Goal: Task Accomplishment & Management: Manage account settings

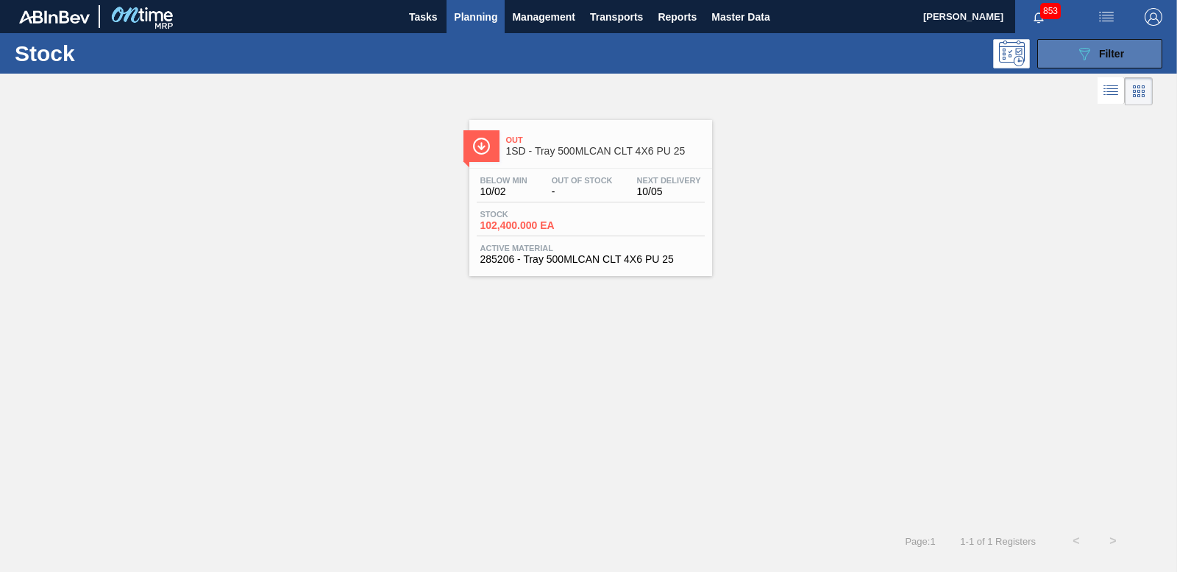
click at [1091, 49] on icon "089F7B8B-B2A5-4AFE-B5C0-19BA573D28AC" at bounding box center [1085, 54] width 18 height 18
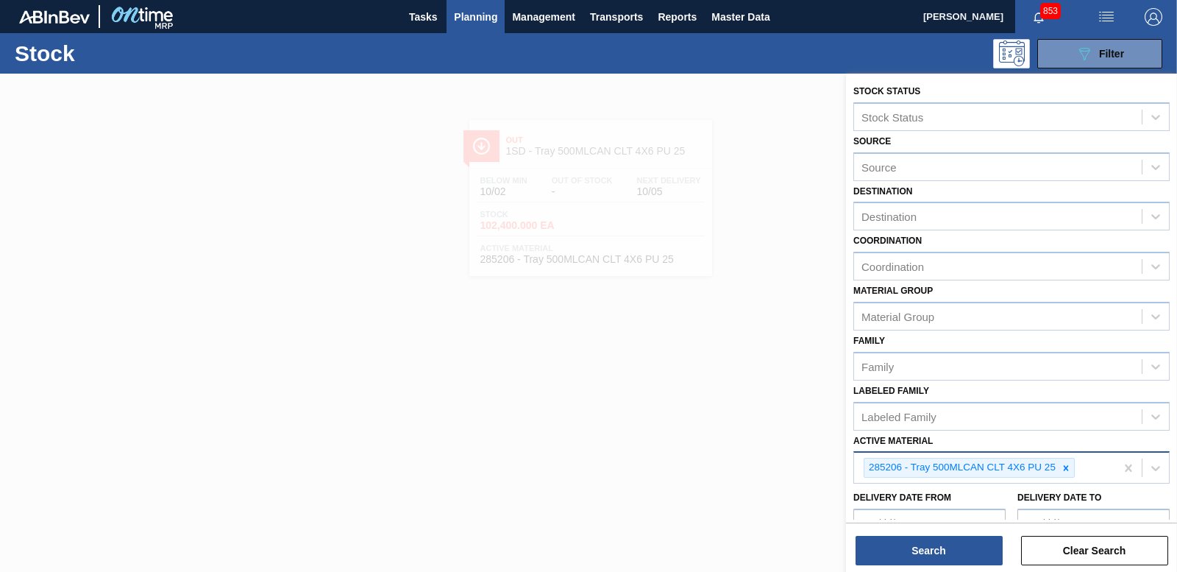
click at [1061, 463] on icon at bounding box center [1066, 468] width 10 height 10
type Material "285188"
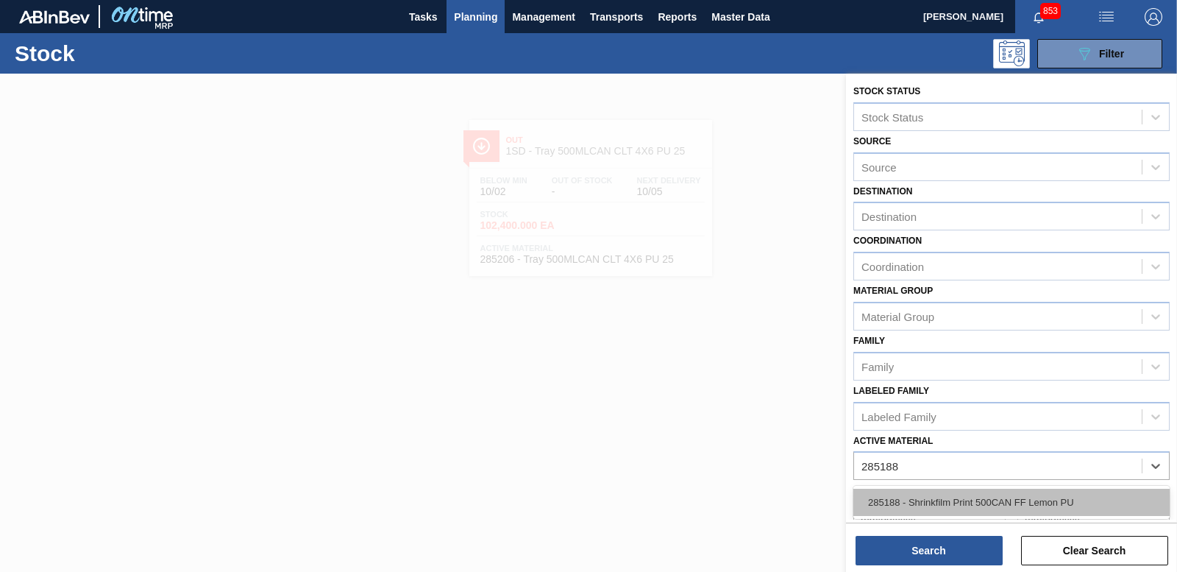
click at [994, 499] on div "285188 - Shrinkfilm Print 500CAN FF Lemon PU" at bounding box center [1012, 502] width 316 height 27
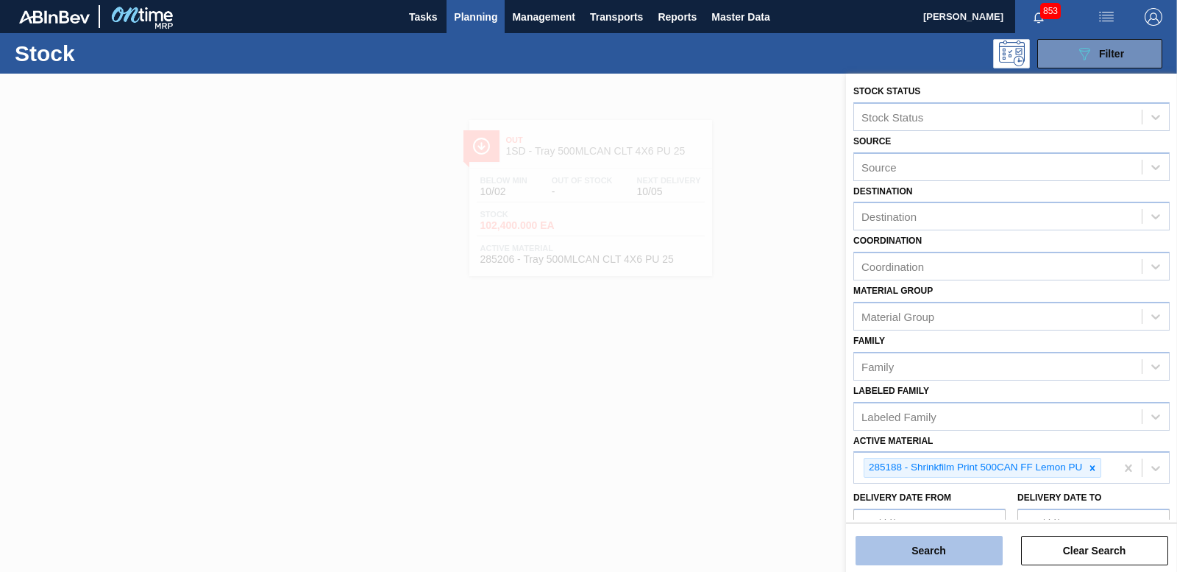
click at [957, 550] on button "Search" at bounding box center [929, 550] width 147 height 29
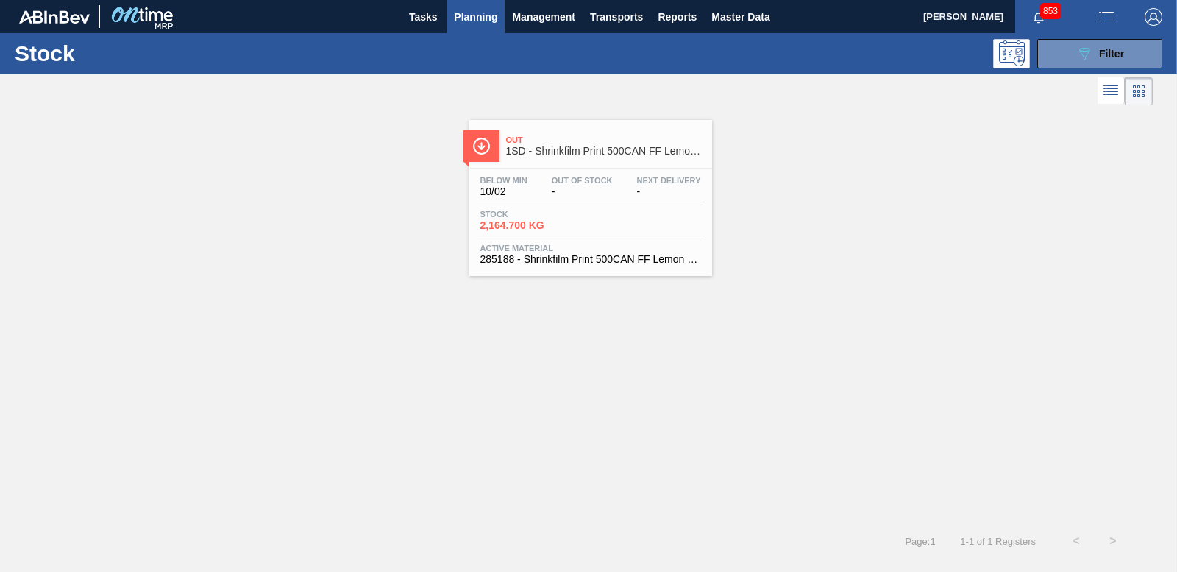
click at [527, 222] on span "2,164.700 KG" at bounding box center [531, 225] width 103 height 11
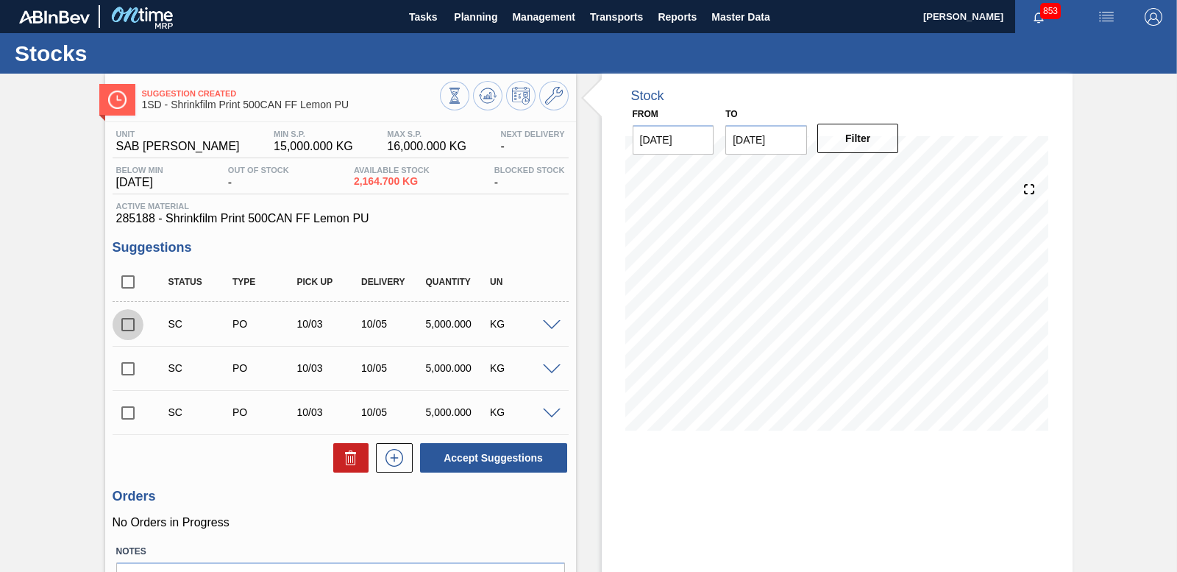
click at [121, 329] on input "checkbox" at bounding box center [128, 324] width 31 height 31
click at [503, 458] on button "Accept Suggestions" at bounding box center [493, 457] width 147 height 29
checkbox input "false"
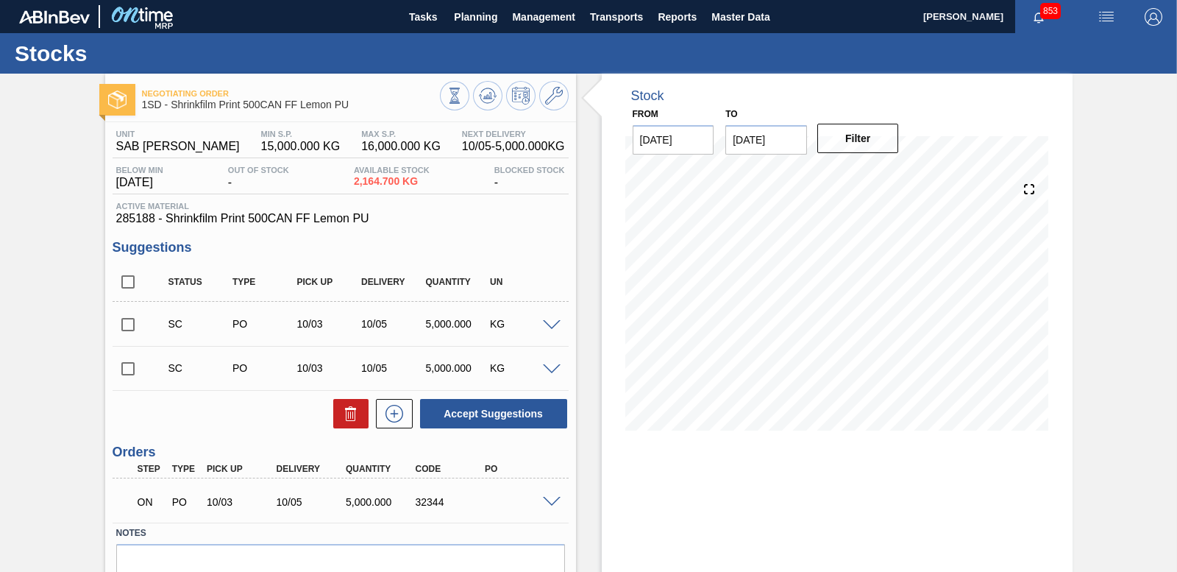
click at [554, 500] on span at bounding box center [552, 502] width 18 height 11
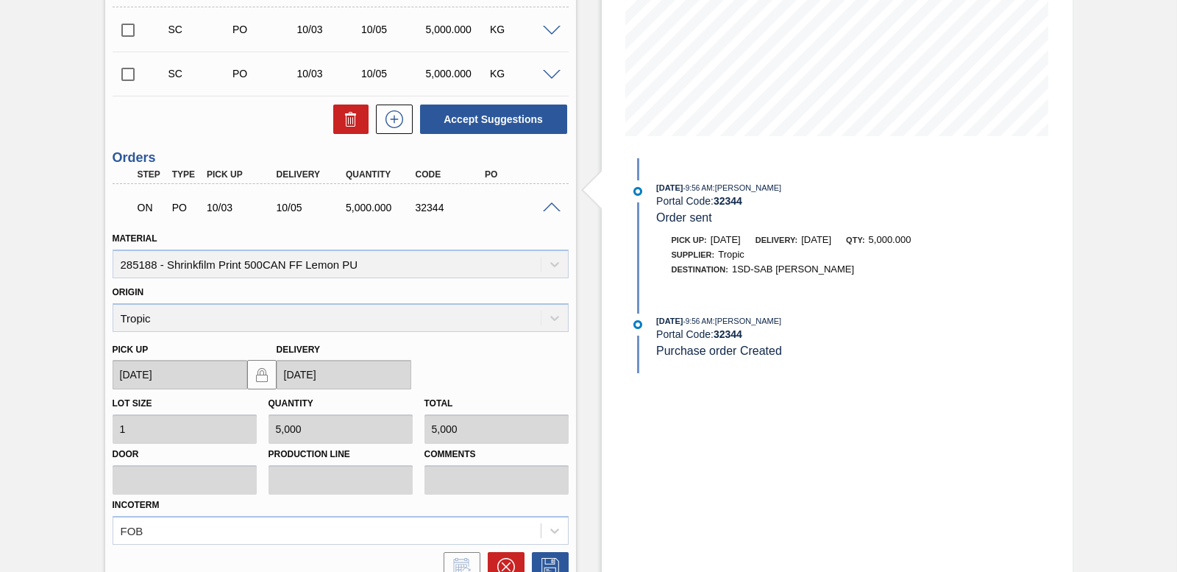
scroll to position [147, 0]
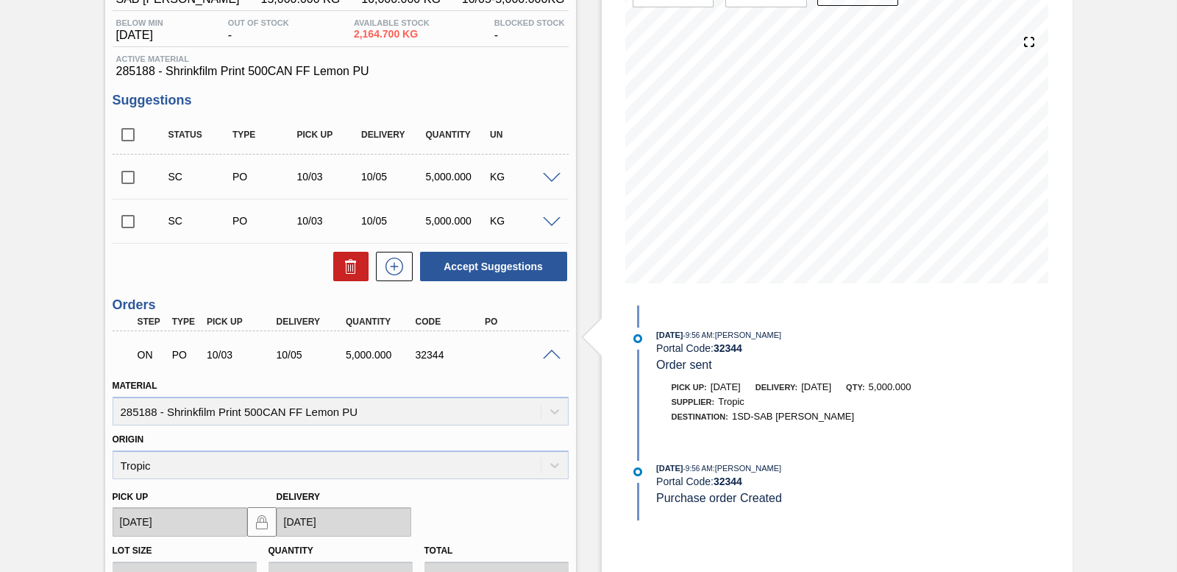
click at [547, 350] on span at bounding box center [552, 355] width 18 height 11
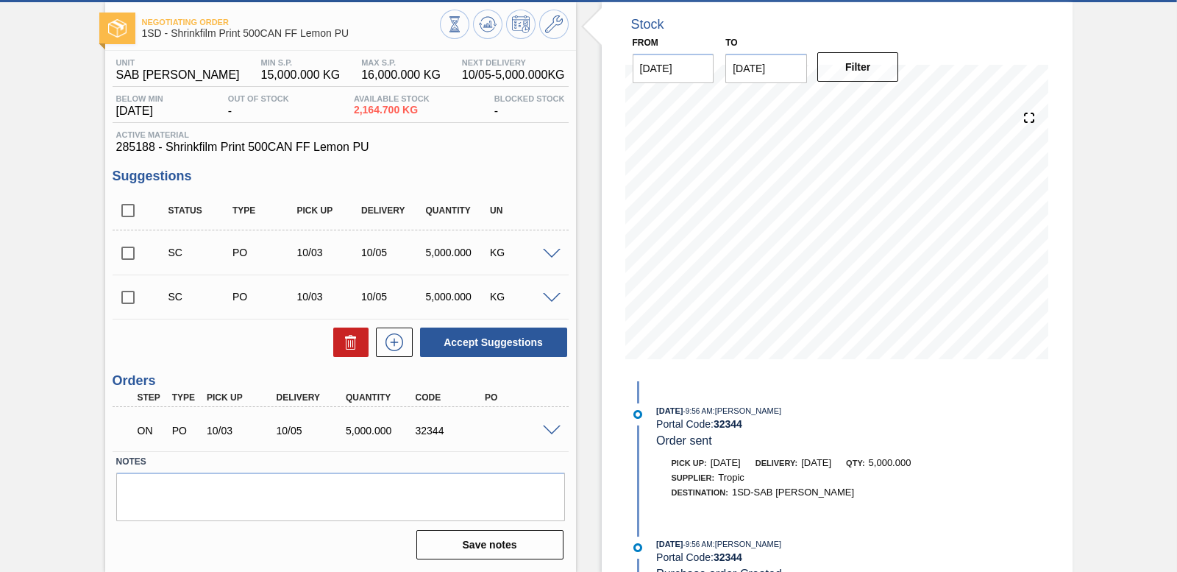
scroll to position [71, 0]
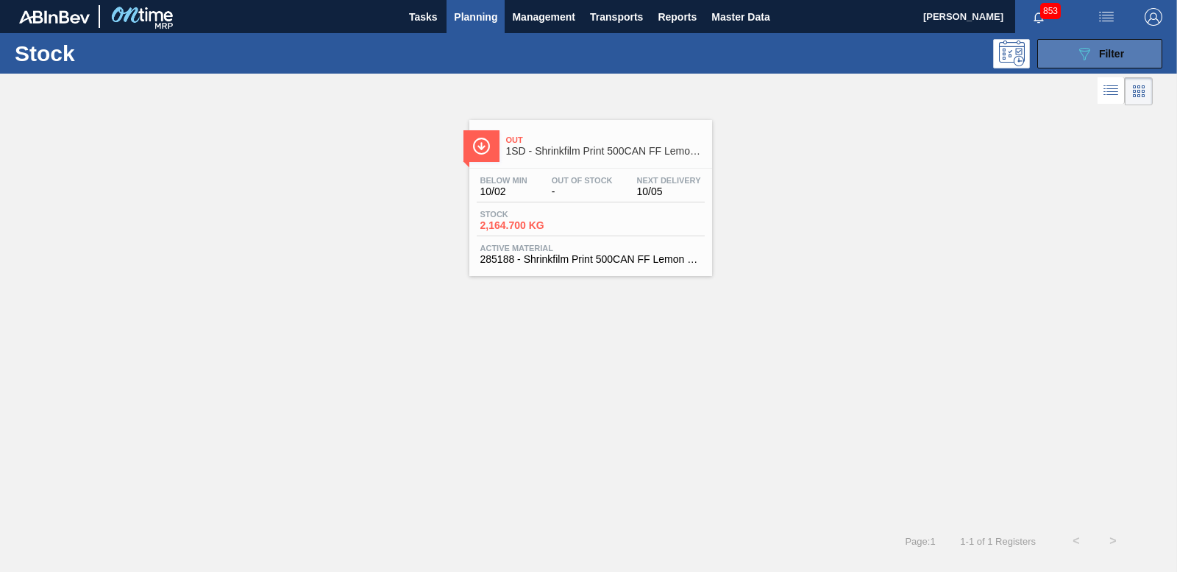
click at [1116, 60] on div "089F7B8B-B2A5-4AFE-B5C0-19BA573D28AC Filter" at bounding box center [1100, 54] width 49 height 18
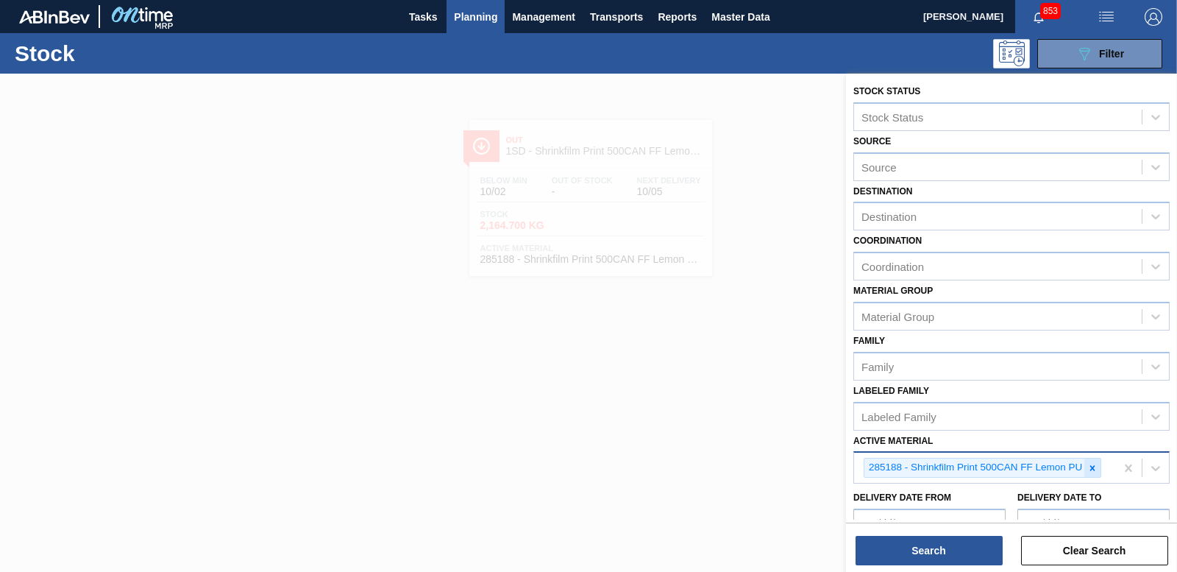
click at [1096, 469] on icon at bounding box center [1093, 468] width 10 height 10
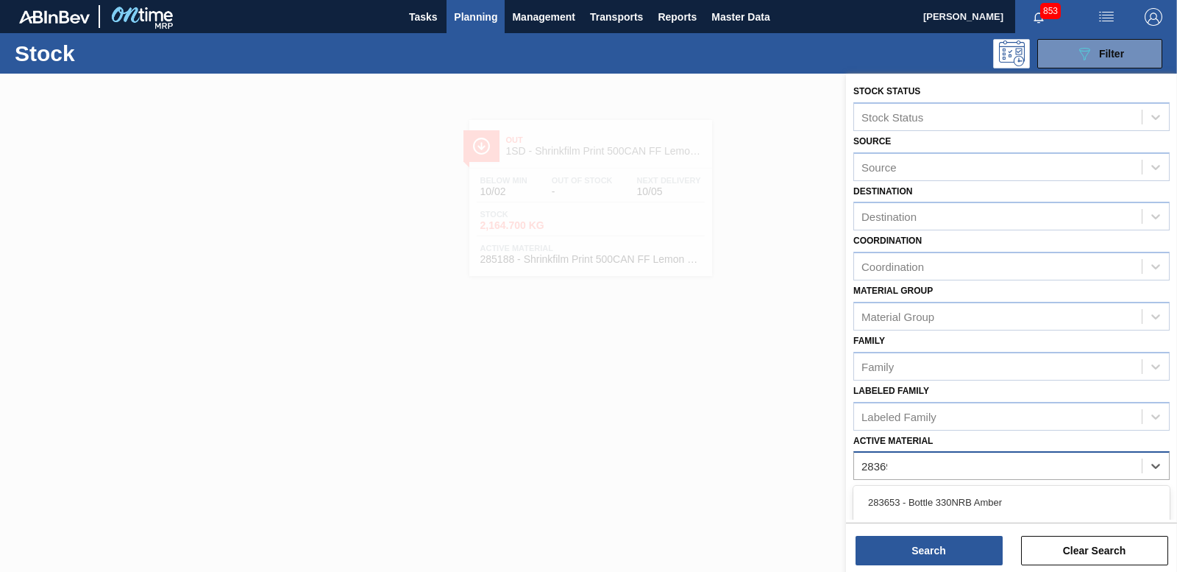
type Material "283699"
click at [999, 497] on div "283699 - Shrinkfilm Print 500 CAN Hansa Reborn2" at bounding box center [1012, 502] width 316 height 27
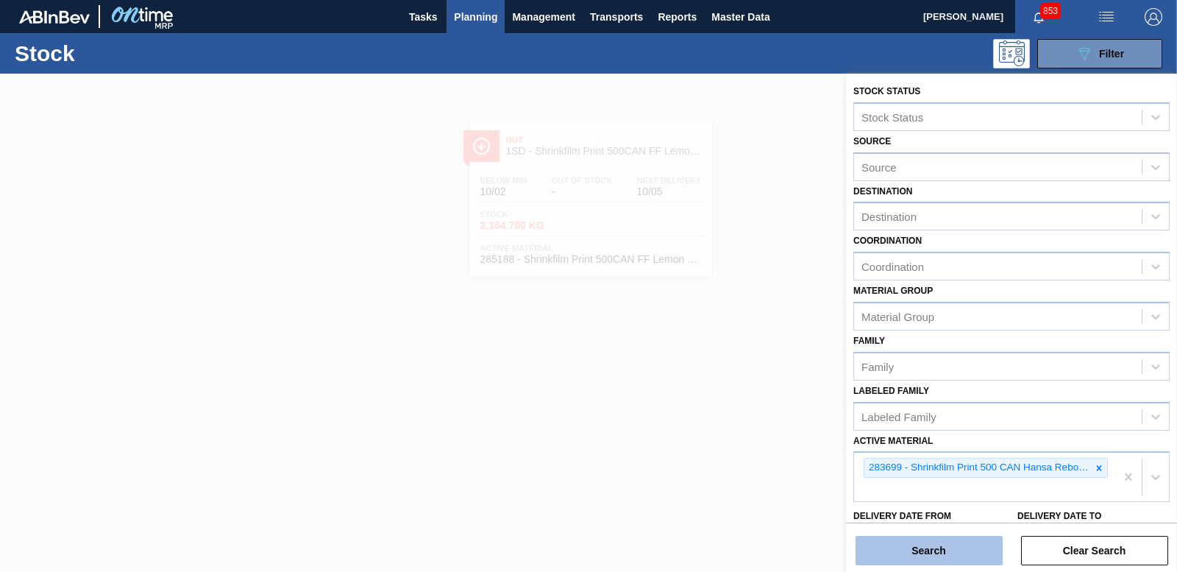
click at [932, 547] on button "Search" at bounding box center [929, 550] width 147 height 29
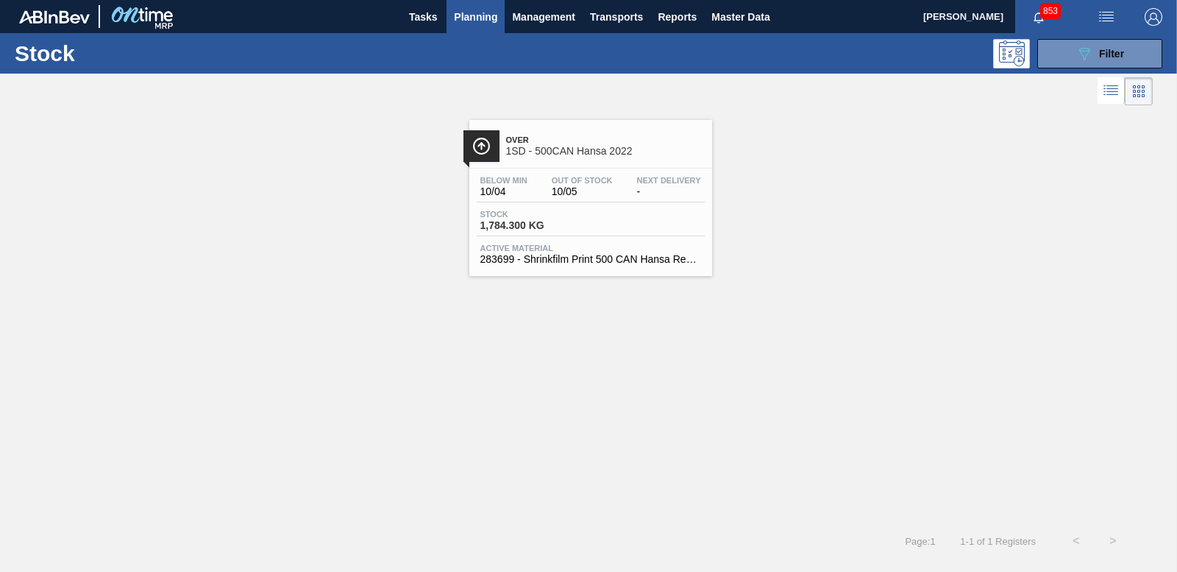
click at [525, 230] on span "1,784.300 KG" at bounding box center [531, 225] width 103 height 11
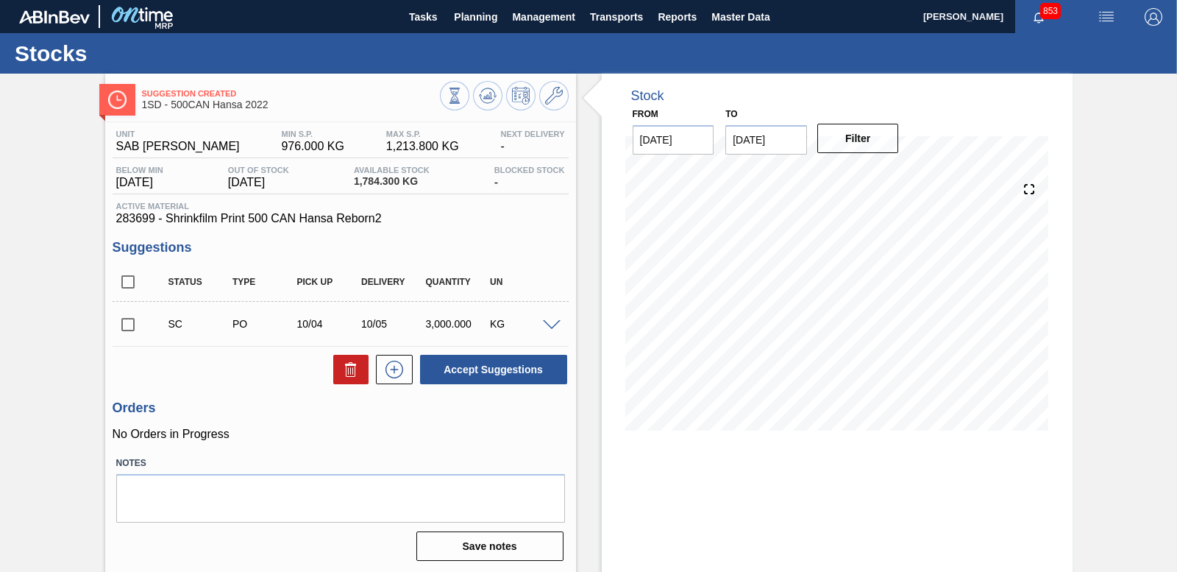
click at [128, 325] on input "checkbox" at bounding box center [128, 324] width 31 height 31
click at [506, 375] on button "Accept Suggestions" at bounding box center [493, 369] width 147 height 29
checkbox input "false"
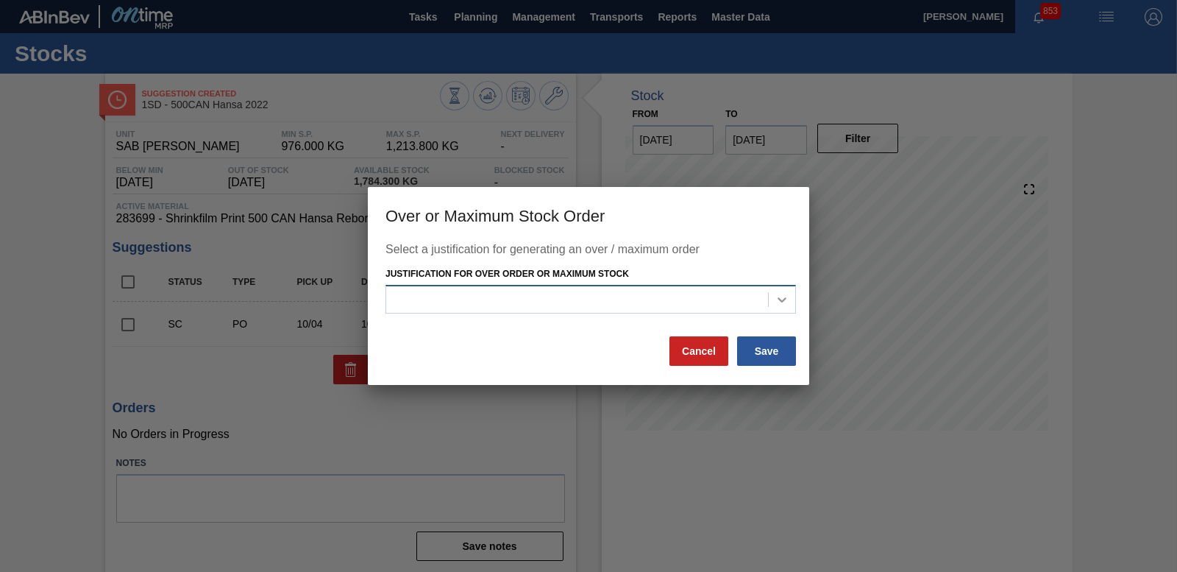
click at [783, 294] on icon at bounding box center [782, 299] width 15 height 15
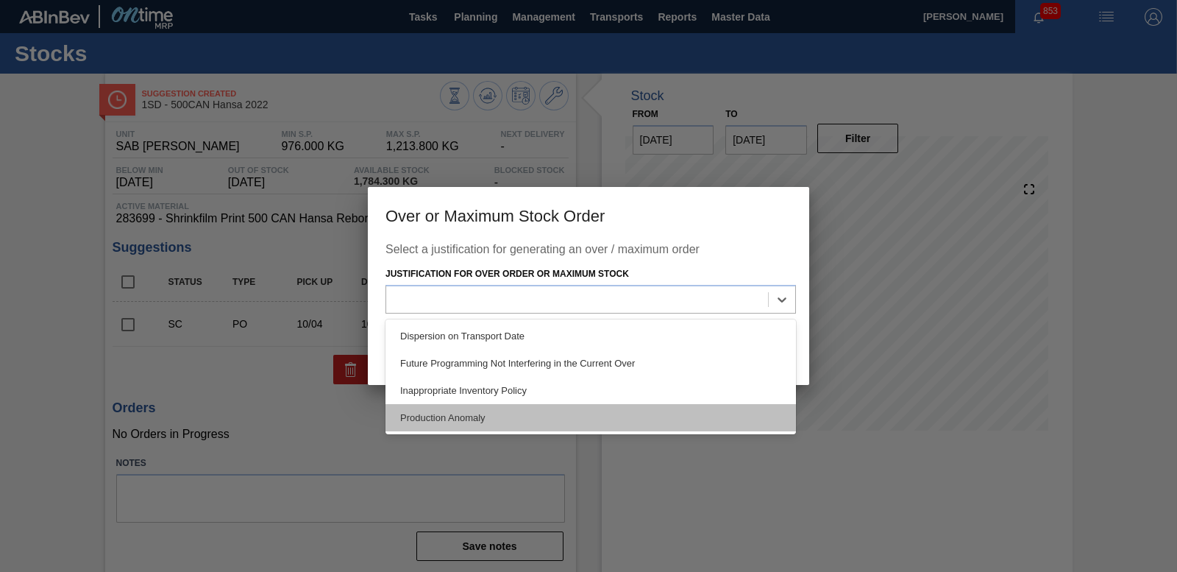
click at [564, 406] on div "Production Anomaly" at bounding box center [591, 417] width 411 height 27
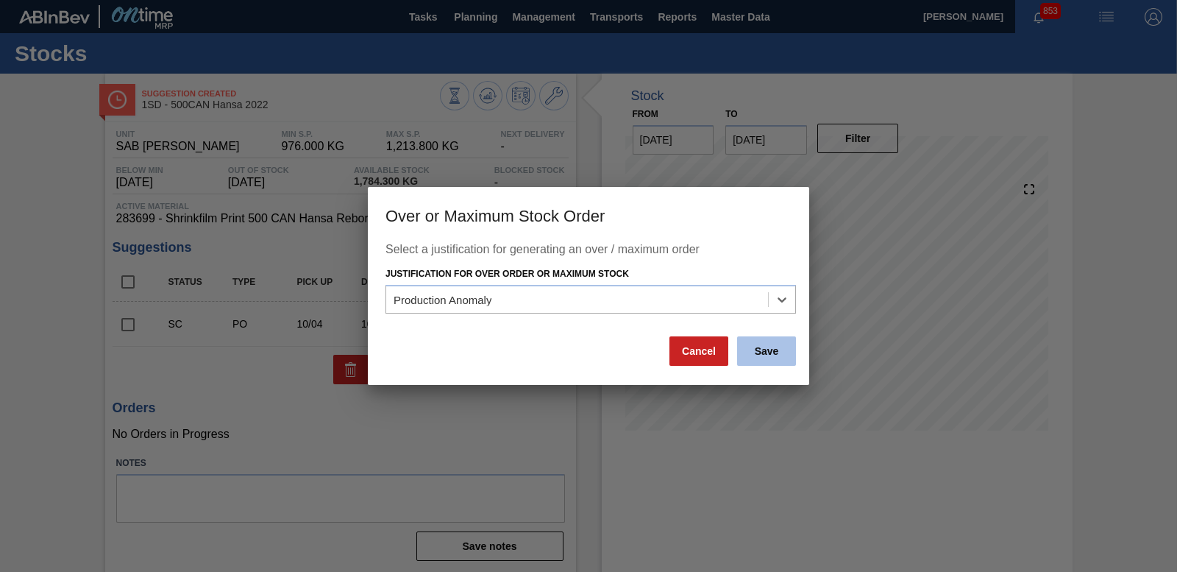
click at [775, 357] on button "Save" at bounding box center [766, 350] width 59 height 29
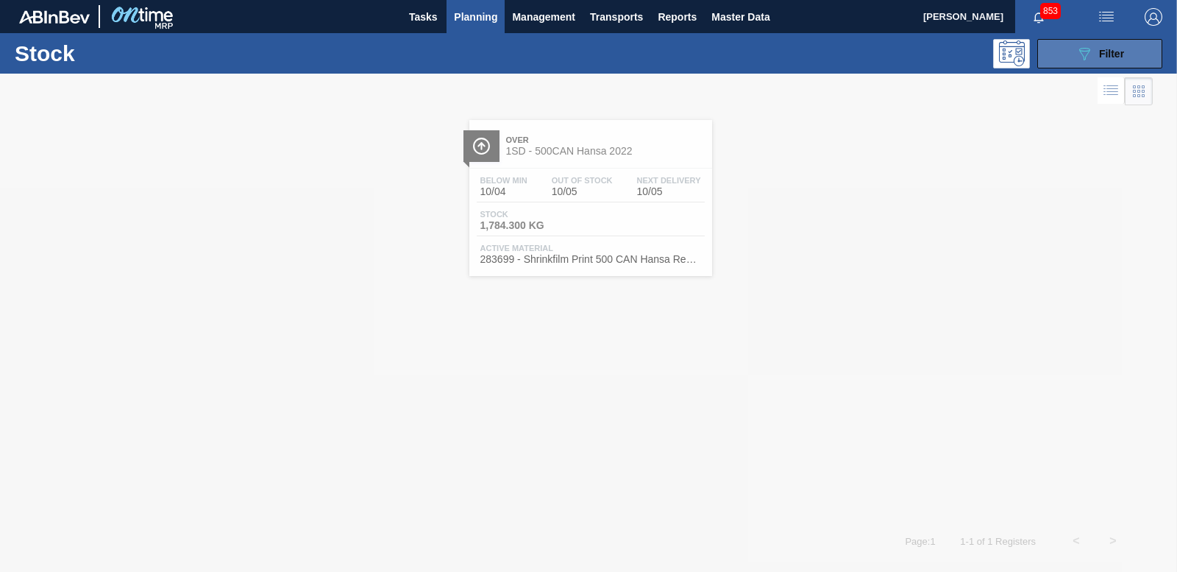
click at [1083, 57] on icon "089F7B8B-B2A5-4AFE-B5C0-19BA573D28AC" at bounding box center [1085, 54] width 18 height 18
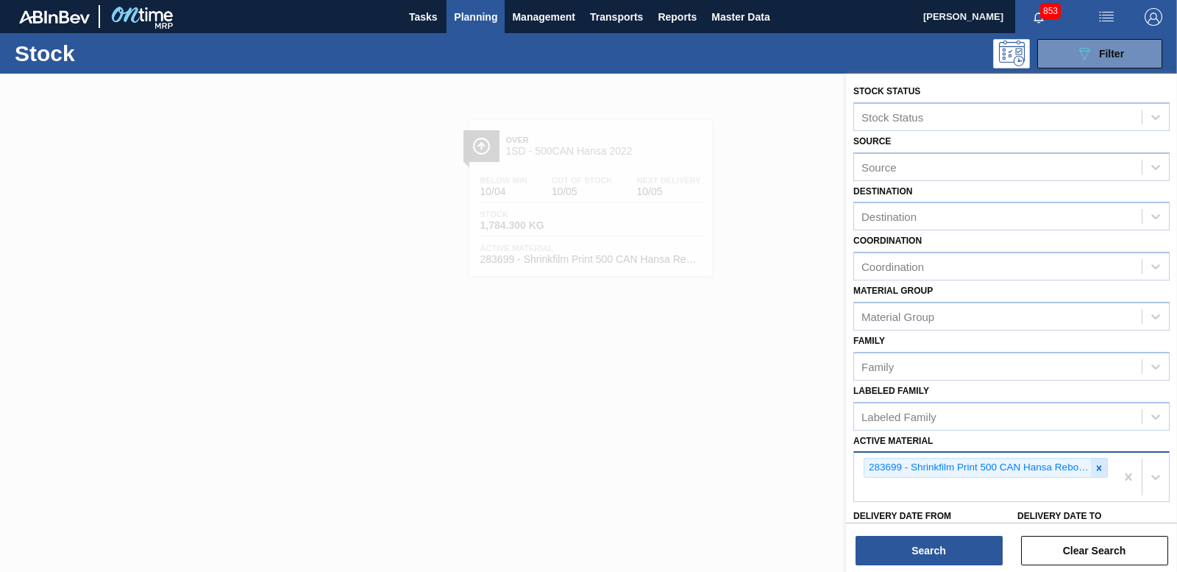
click at [1099, 472] on icon at bounding box center [1099, 468] width 10 height 10
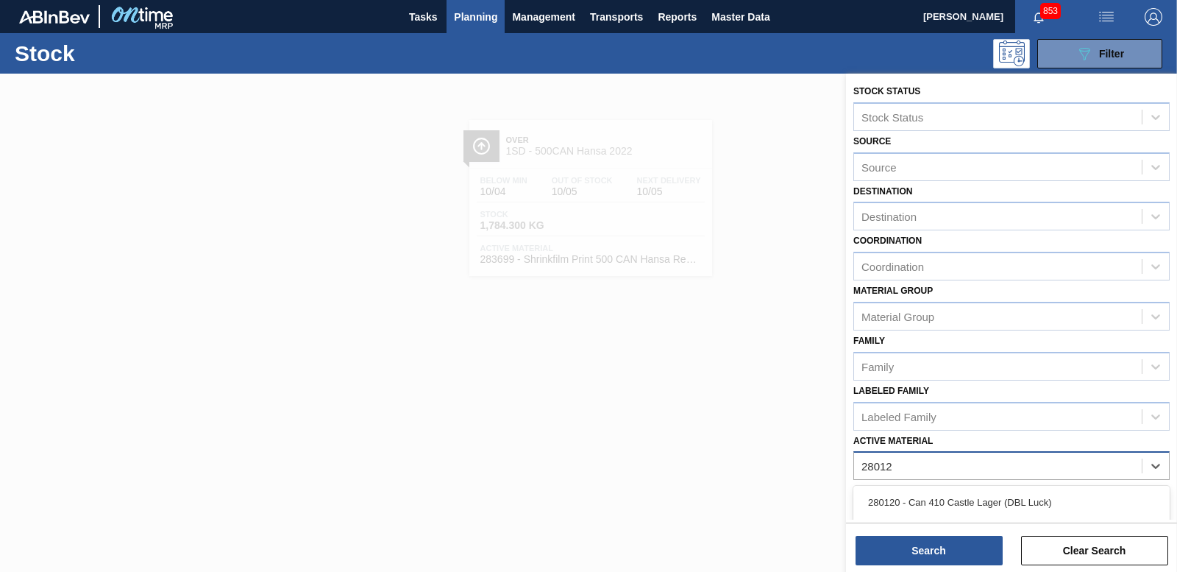
type Material "280123"
click at [1016, 500] on div "280123 - Shrinkfilm Print 410 CAN Castle Lager DB" at bounding box center [1012, 502] width 316 height 27
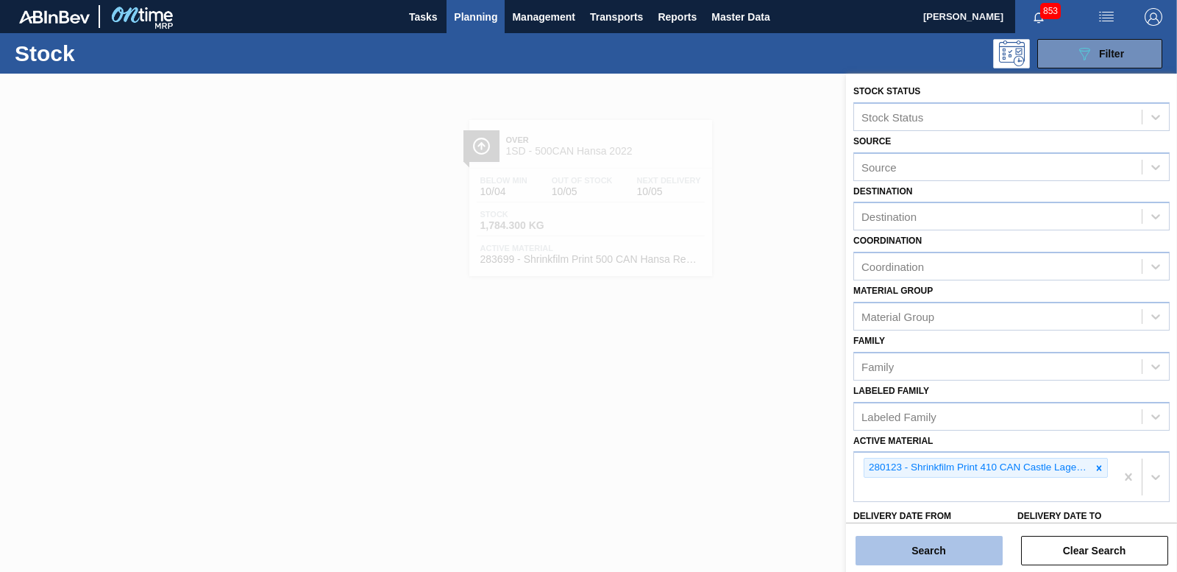
click at [907, 549] on button "Search" at bounding box center [929, 550] width 147 height 29
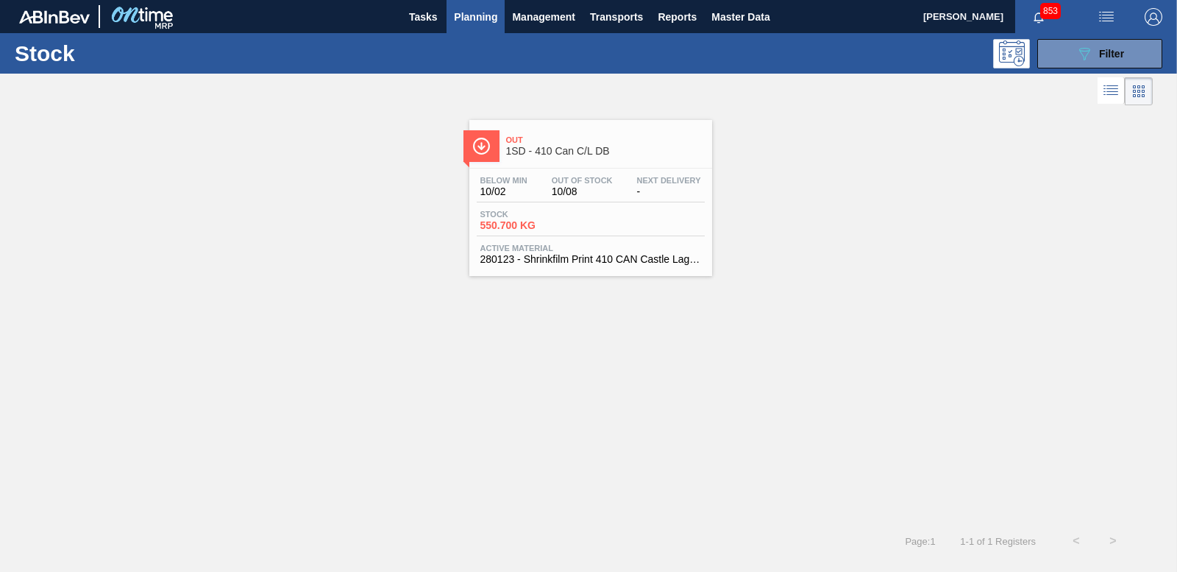
click at [511, 219] on div "Stock 550.700 KG" at bounding box center [532, 220] width 110 height 21
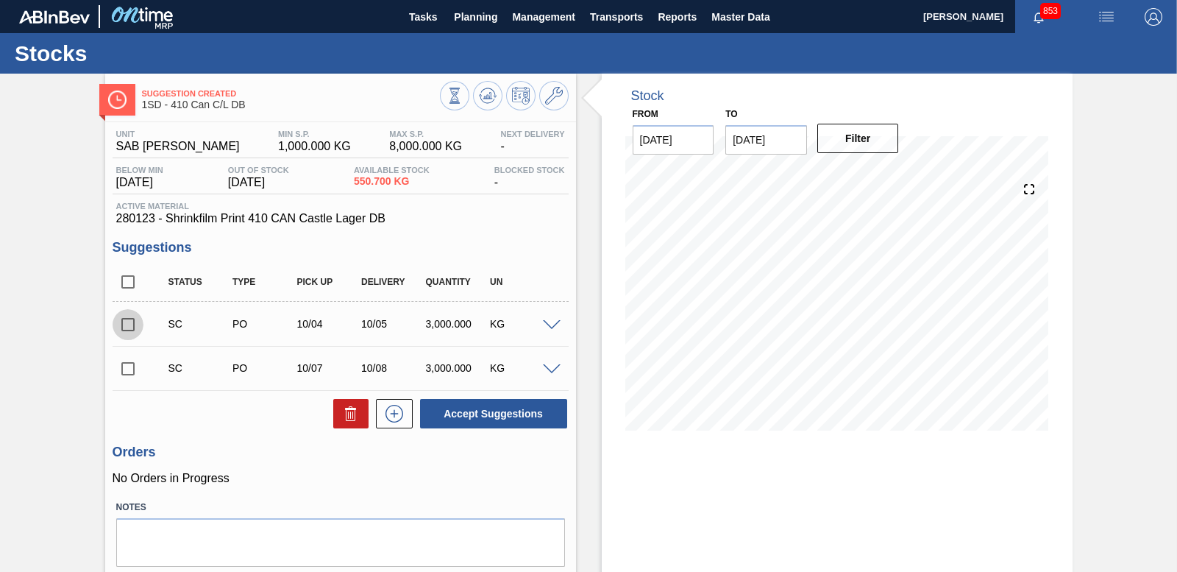
click at [124, 322] on input "checkbox" at bounding box center [128, 324] width 31 height 31
click at [511, 411] on button "Accept Suggestions" at bounding box center [493, 413] width 147 height 29
checkbox input "false"
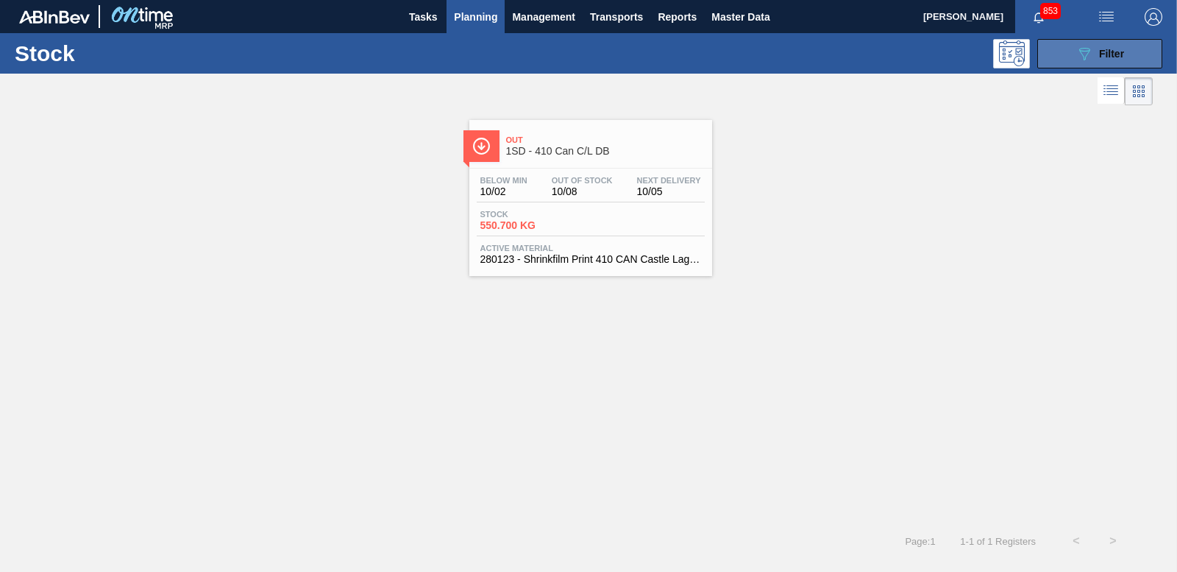
click at [1079, 54] on icon "089F7B8B-B2A5-4AFE-B5C0-19BA573D28AC" at bounding box center [1085, 54] width 18 height 18
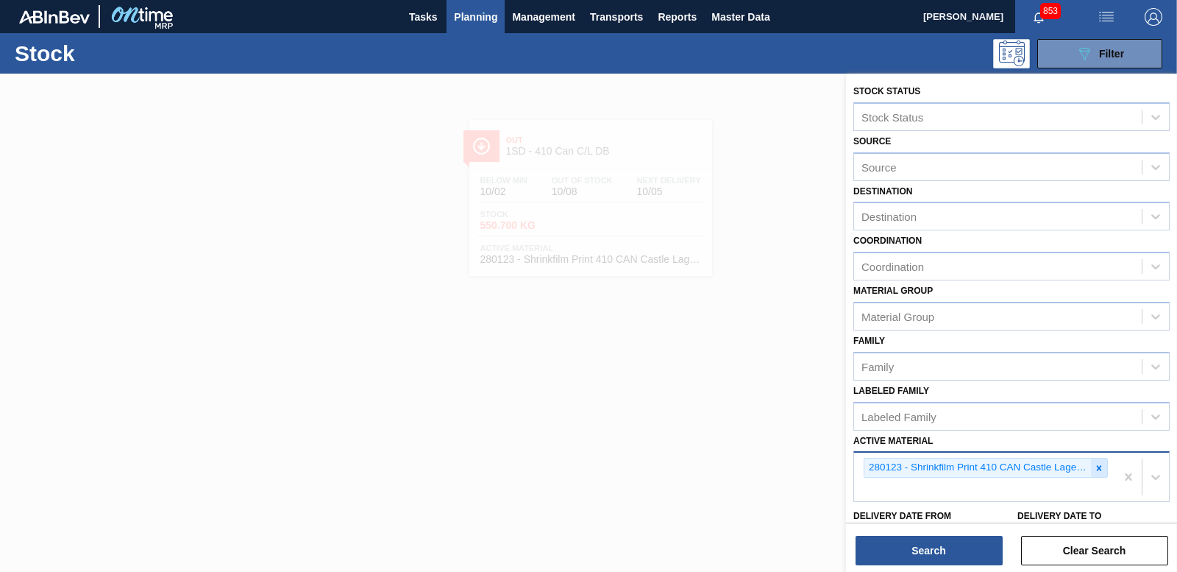
click at [1095, 468] on icon at bounding box center [1099, 468] width 10 height 10
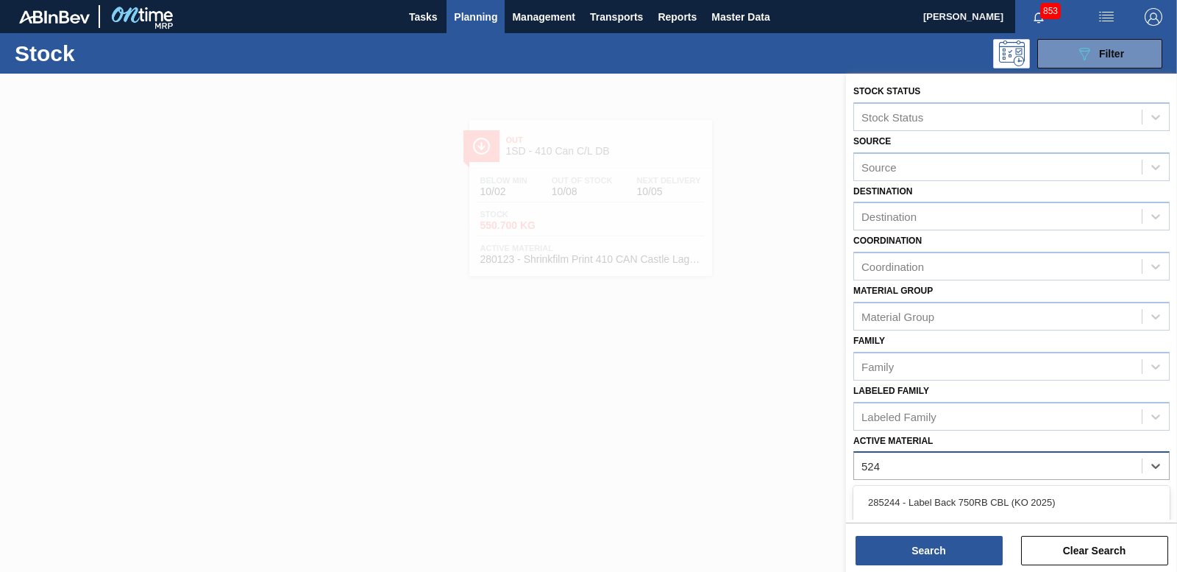
type Material "5245"
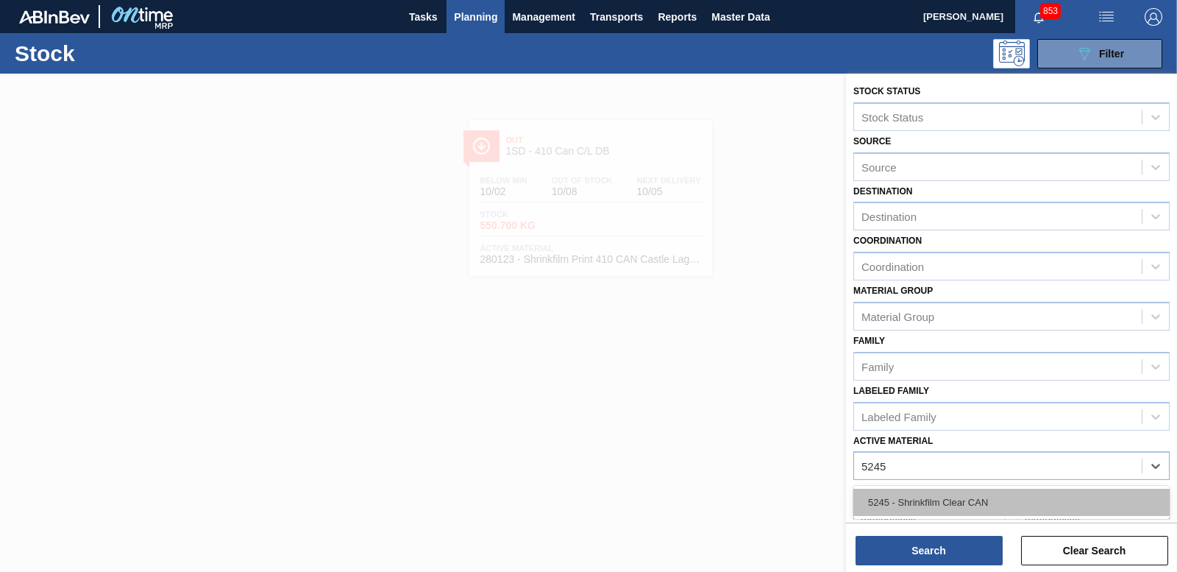
click at [940, 502] on div "5245 - Shrinkfilm Clear CAN" at bounding box center [1012, 502] width 316 height 27
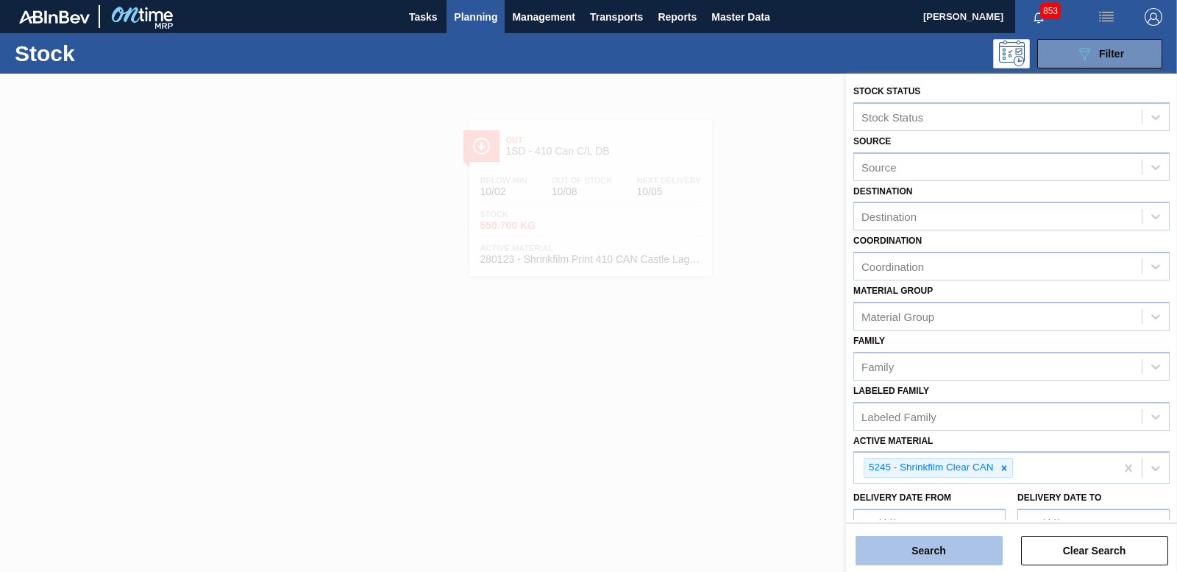
click at [927, 549] on button "Search" at bounding box center [929, 550] width 147 height 29
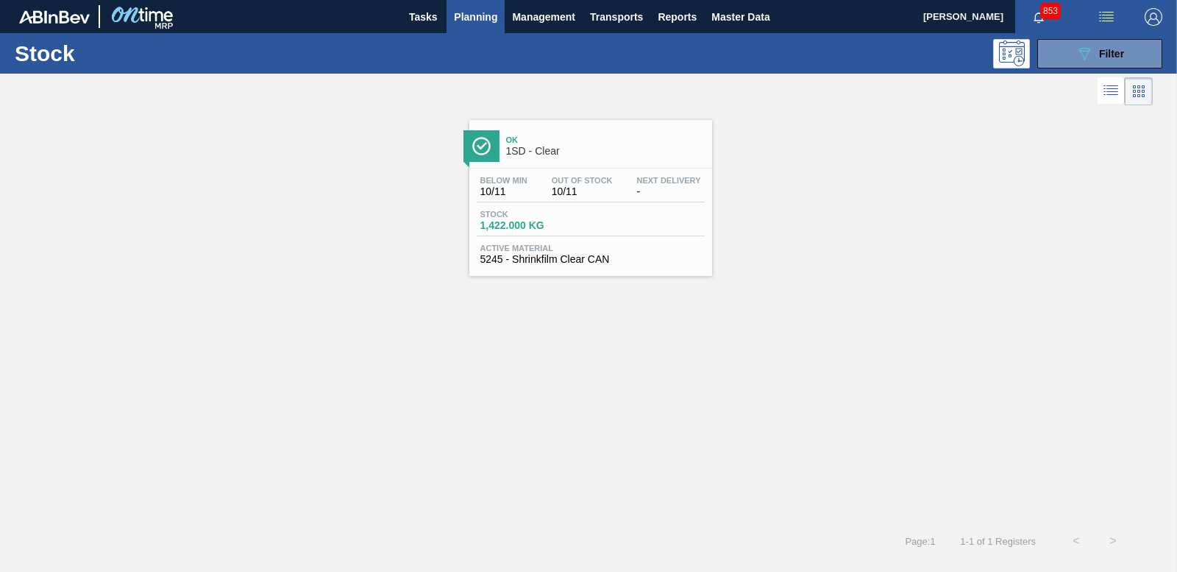
click at [539, 225] on span "1,422.000 KG" at bounding box center [531, 225] width 103 height 11
click at [1088, 57] on icon "089F7B8B-B2A5-4AFE-B5C0-19BA573D28AC" at bounding box center [1085, 54] width 18 height 18
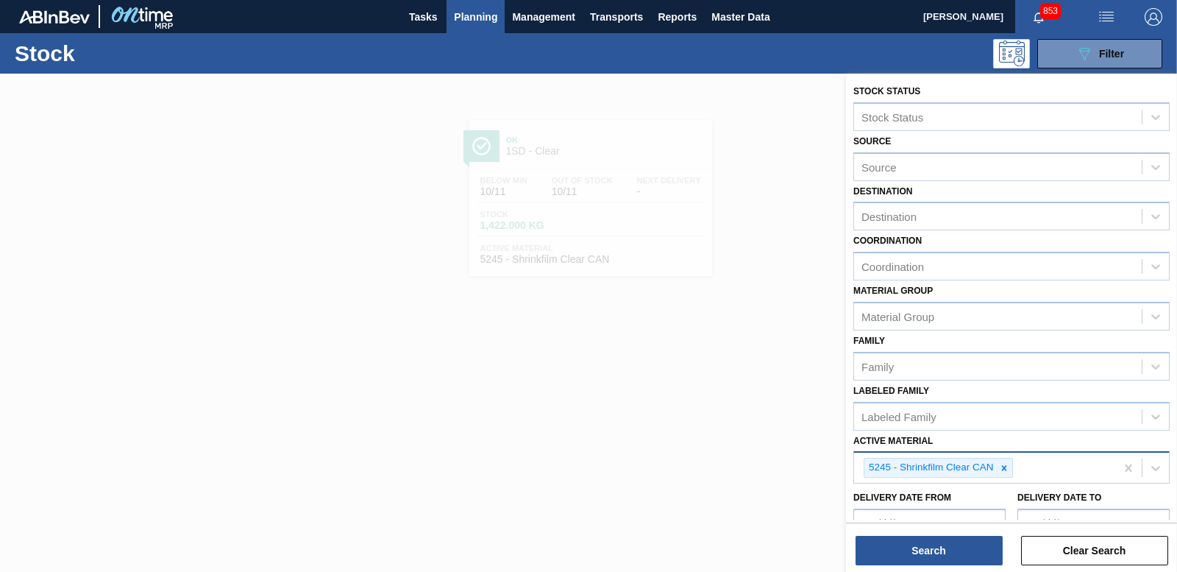
click at [1003, 466] on icon at bounding box center [1003, 467] width 5 height 5
paste Material "284709"
type Material "284709"
click at [1001, 467] on icon at bounding box center [1004, 468] width 10 height 10
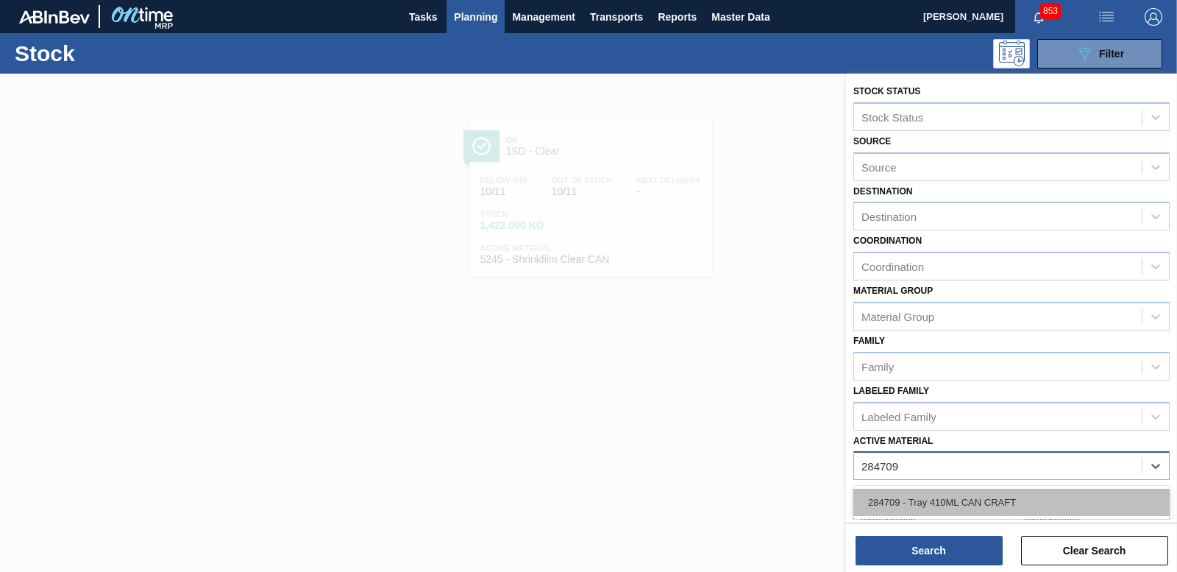
click at [951, 497] on div "284709 - Tray 410ML CAN CRAFT" at bounding box center [1012, 502] width 316 height 27
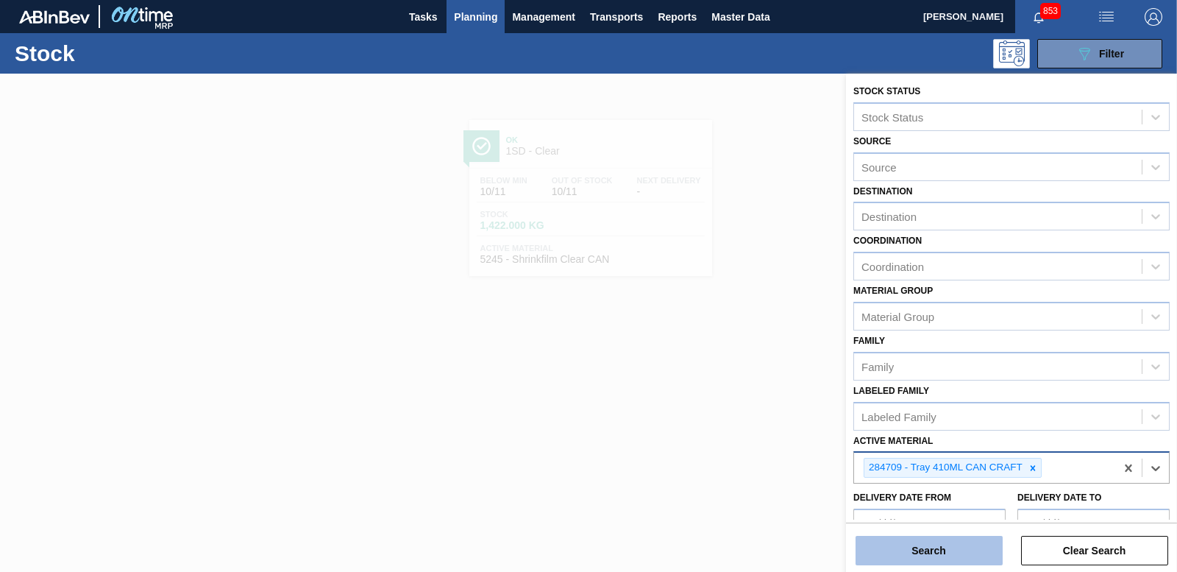
click at [932, 540] on button "Search" at bounding box center [929, 550] width 147 height 29
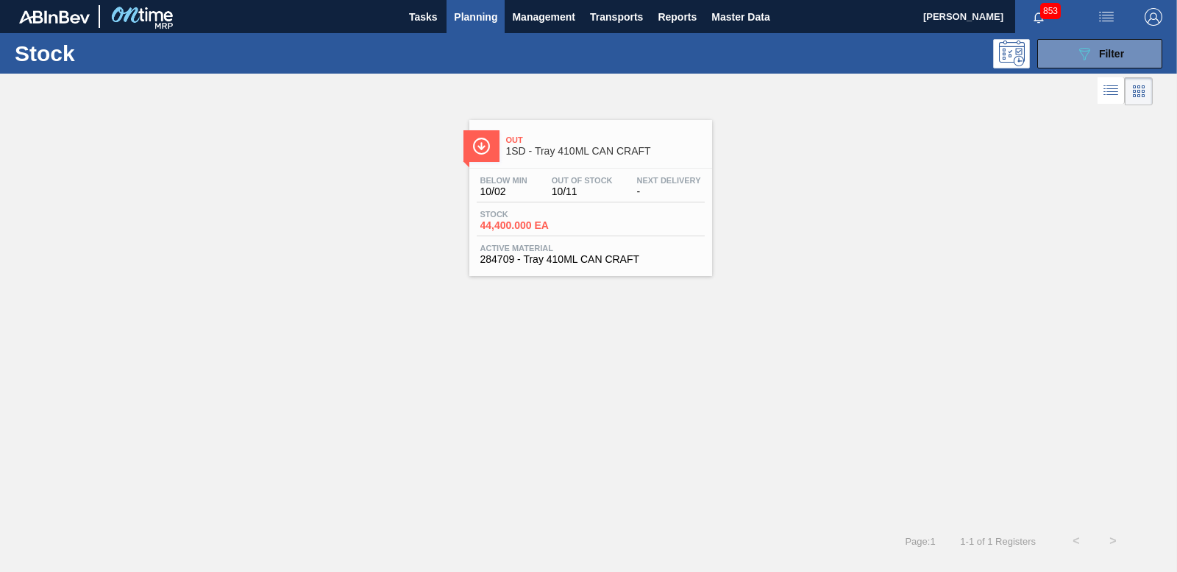
click at [518, 227] on span "44,400.000 EA" at bounding box center [531, 225] width 103 height 11
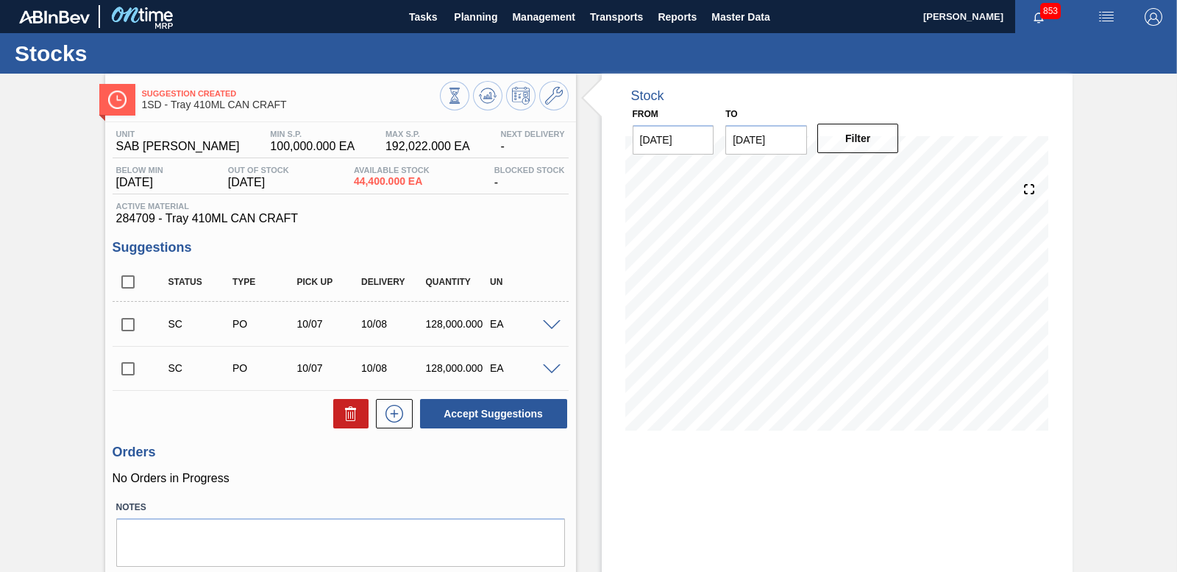
click at [125, 333] on input "checkbox" at bounding box center [128, 324] width 31 height 31
click at [486, 408] on button "Accept Suggestions" at bounding box center [493, 413] width 147 height 29
checkbox input "false"
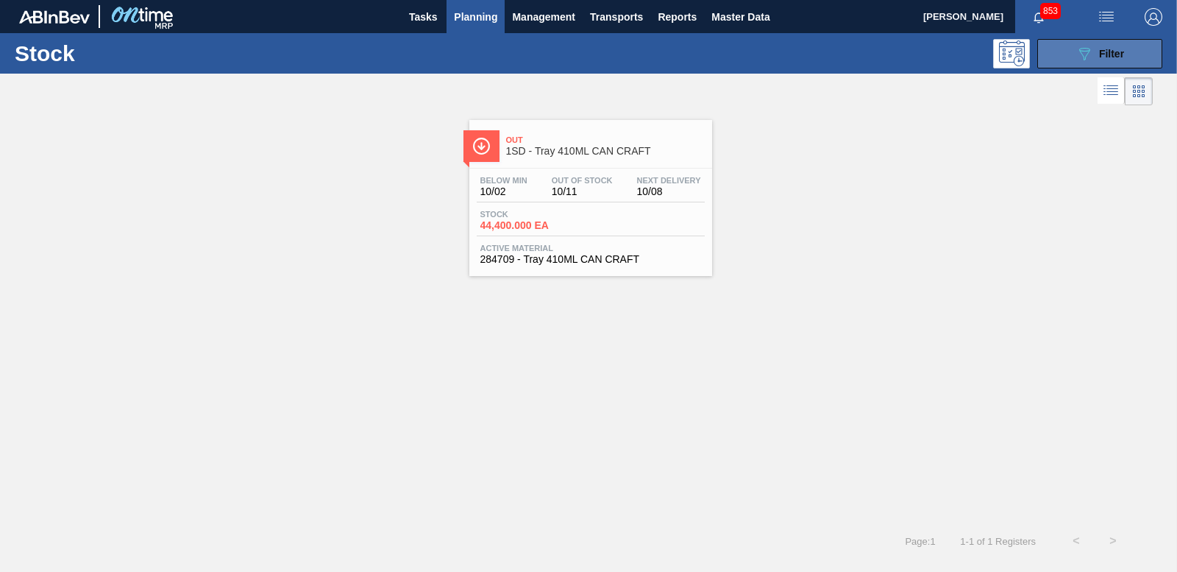
click at [1065, 59] on button "089F7B8B-B2A5-4AFE-B5C0-19BA573D28AC Filter" at bounding box center [1100, 53] width 125 height 29
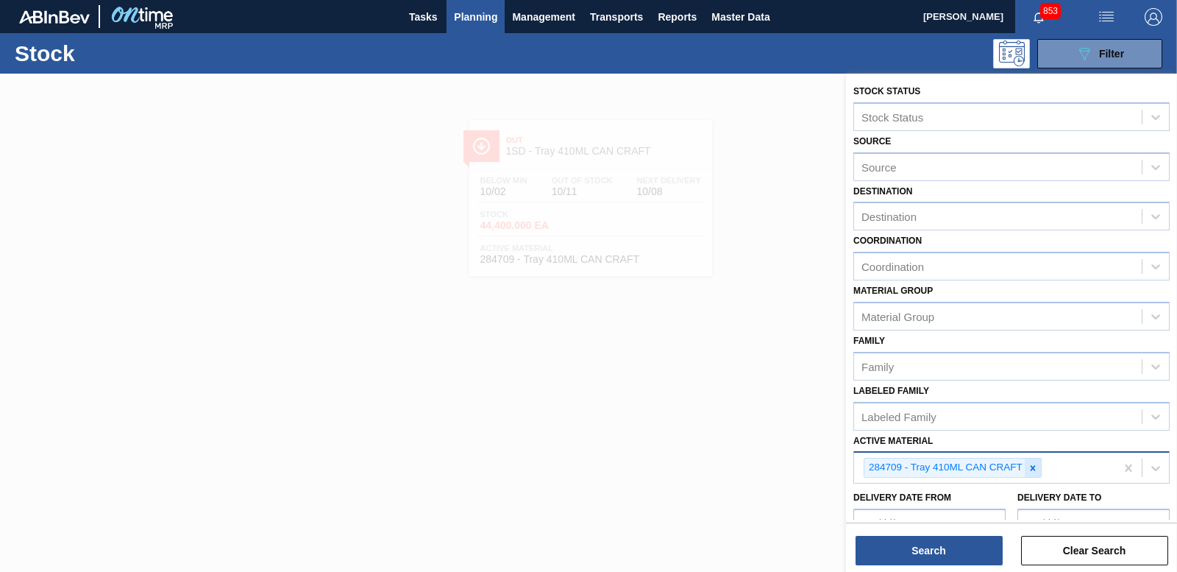
click at [1033, 465] on icon at bounding box center [1033, 468] width 10 height 10
type Material "285211"
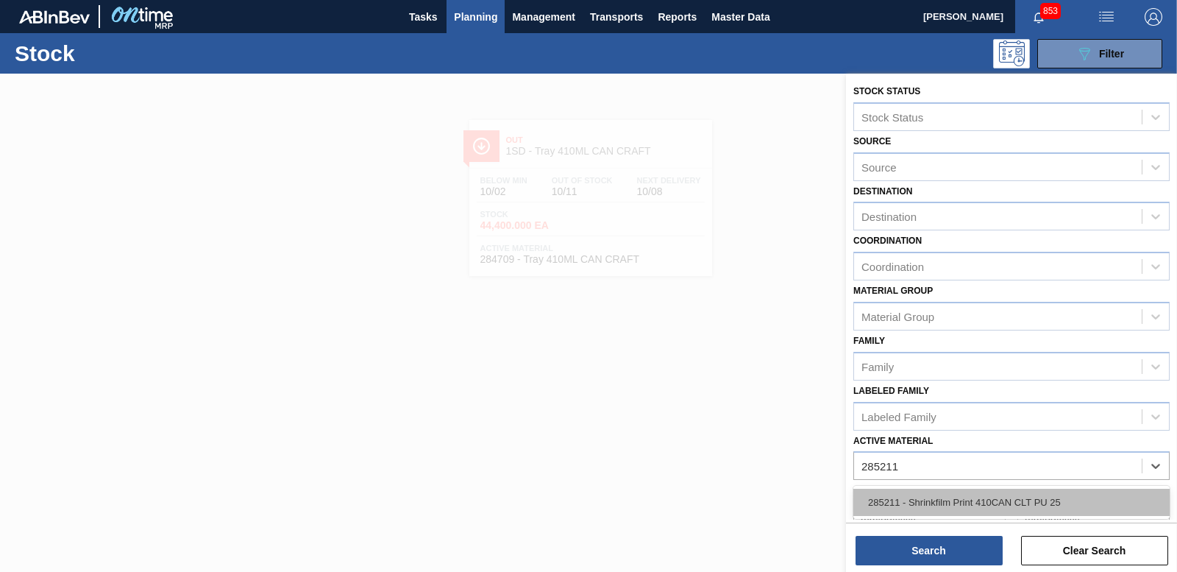
click at [996, 506] on div "285211 - Shrinkfilm Print 410CAN CLT PU 25" at bounding box center [1012, 502] width 316 height 27
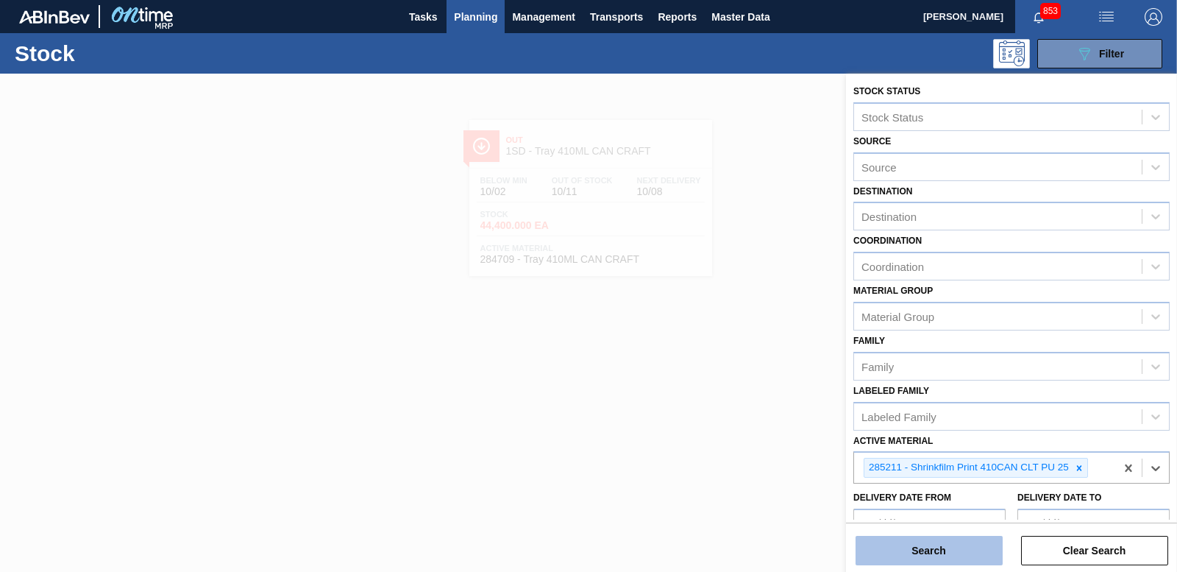
click at [960, 536] on button "Search" at bounding box center [929, 550] width 147 height 29
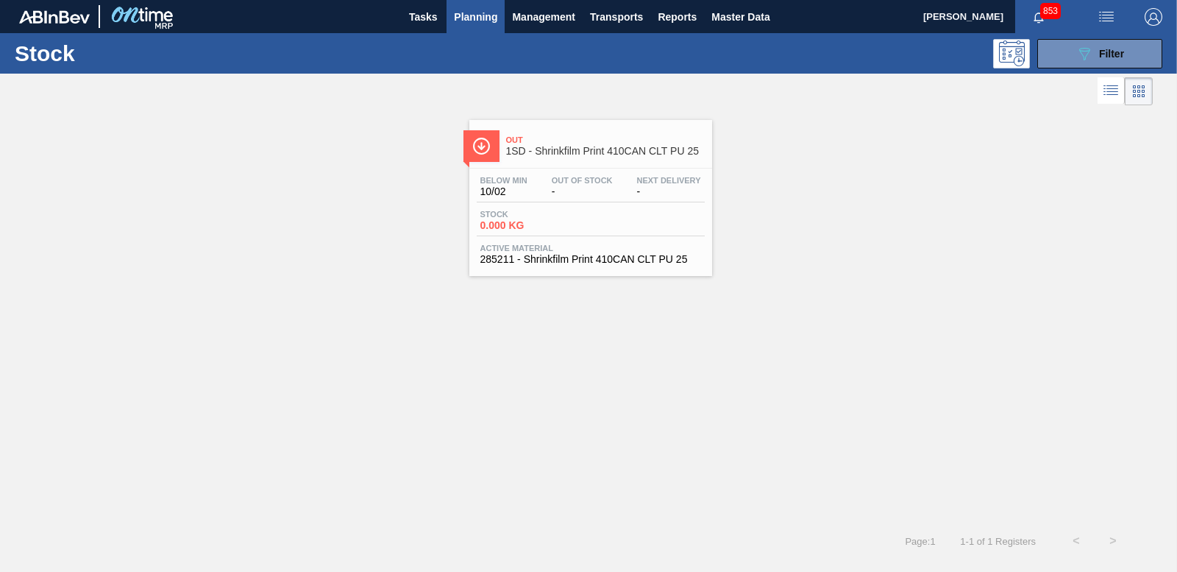
click at [501, 216] on span "Stock" at bounding box center [531, 214] width 103 height 9
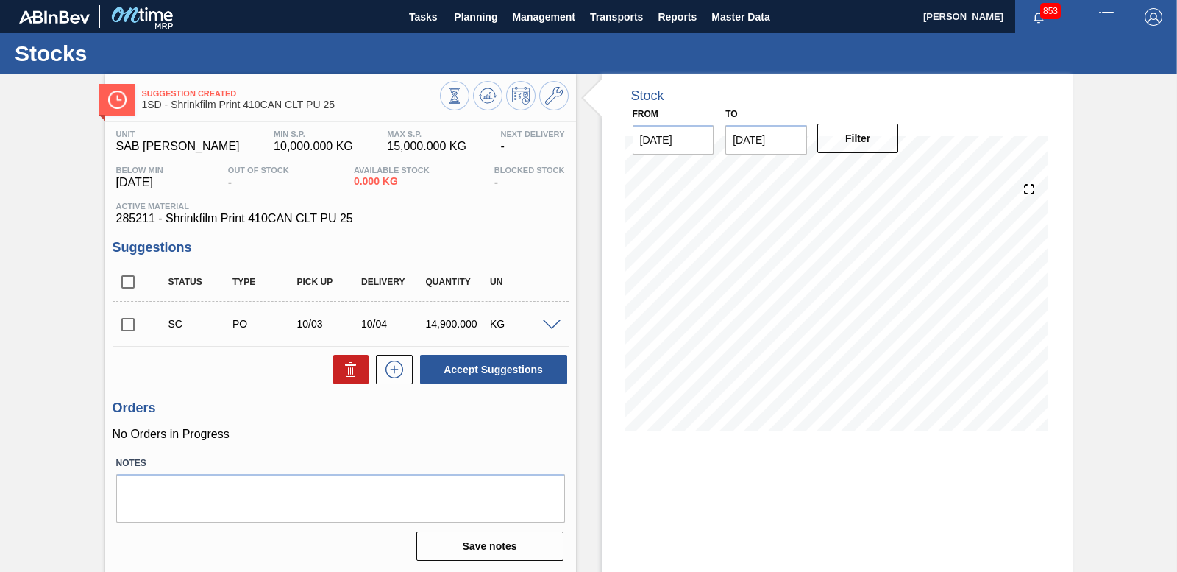
click at [122, 321] on input "checkbox" at bounding box center [128, 324] width 31 height 31
click at [508, 359] on button "Accept Suggestions" at bounding box center [493, 369] width 147 height 29
checkbox input "false"
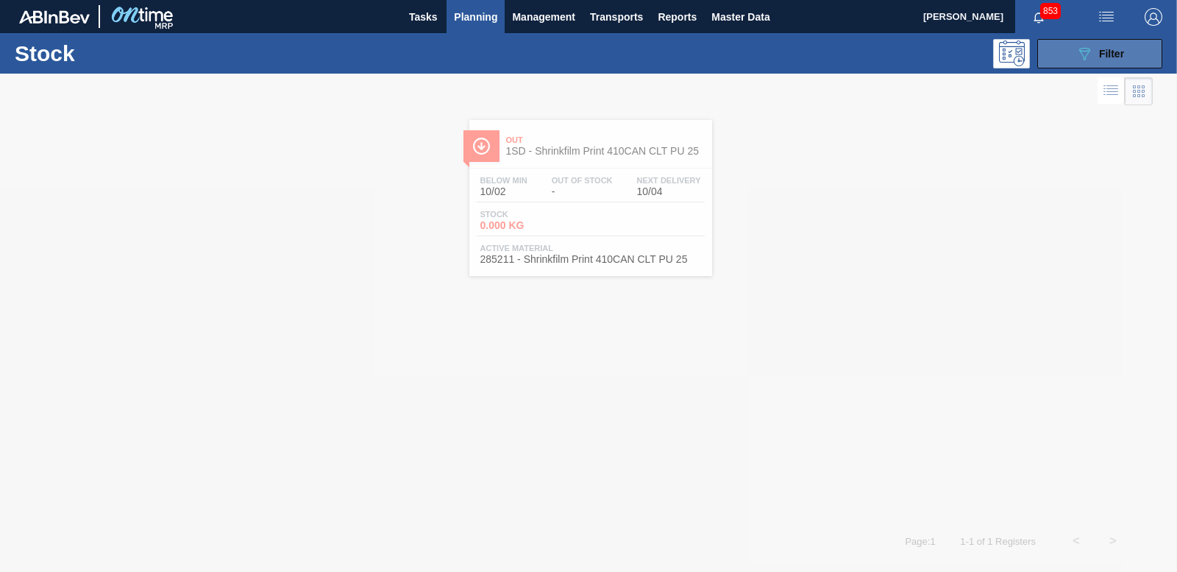
click at [1126, 54] on button "089F7B8B-B2A5-4AFE-B5C0-19BA573D28AC Filter" at bounding box center [1100, 53] width 125 height 29
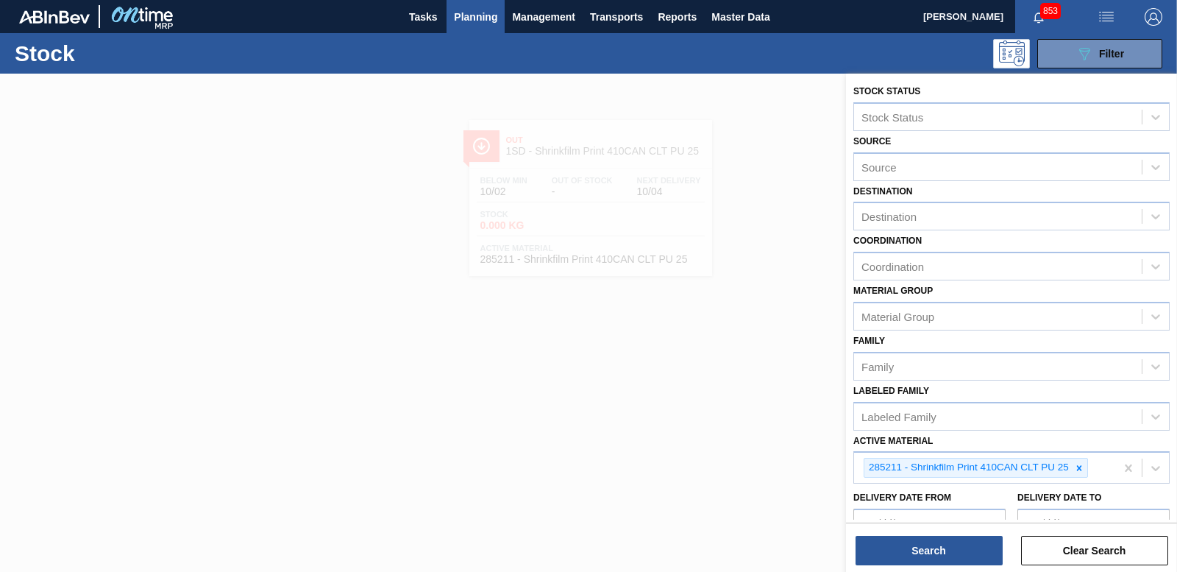
click at [1076, 467] on icon at bounding box center [1079, 468] width 10 height 10
type Material "285183"
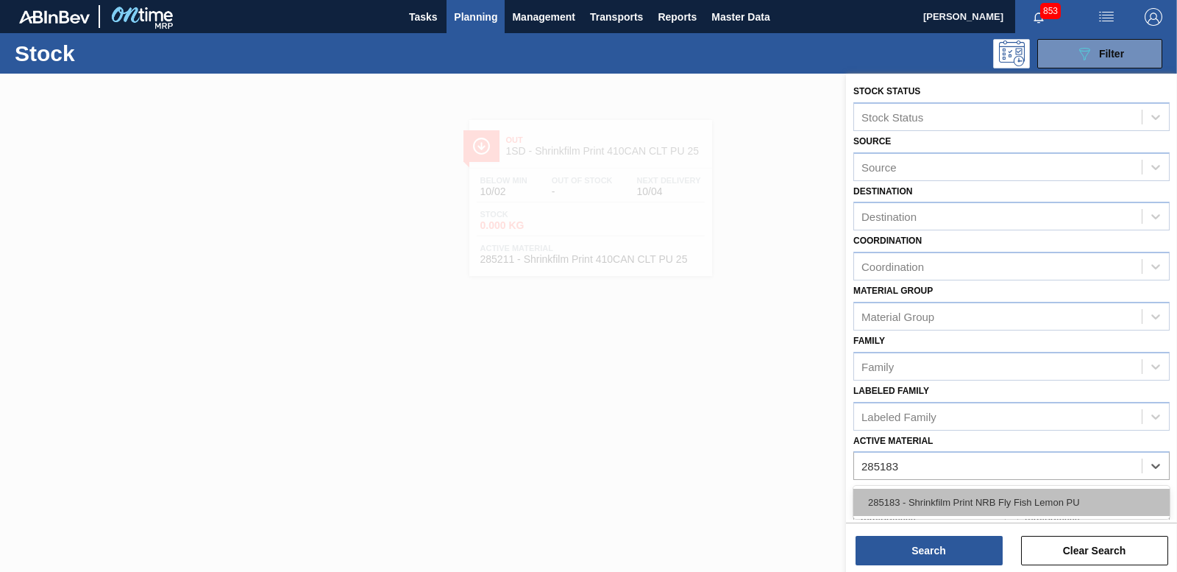
click at [1029, 500] on div "285183 - Shrinkfilm Print NRB Fly Fish Lemon PU" at bounding box center [1012, 502] width 316 height 27
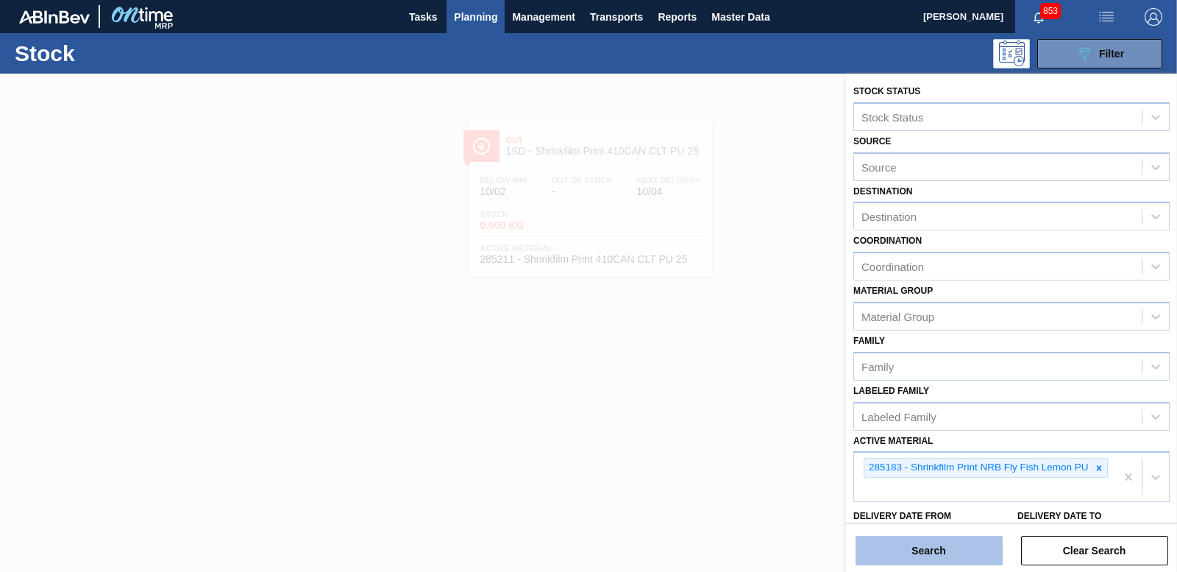
click at [955, 538] on button "Search" at bounding box center [929, 550] width 147 height 29
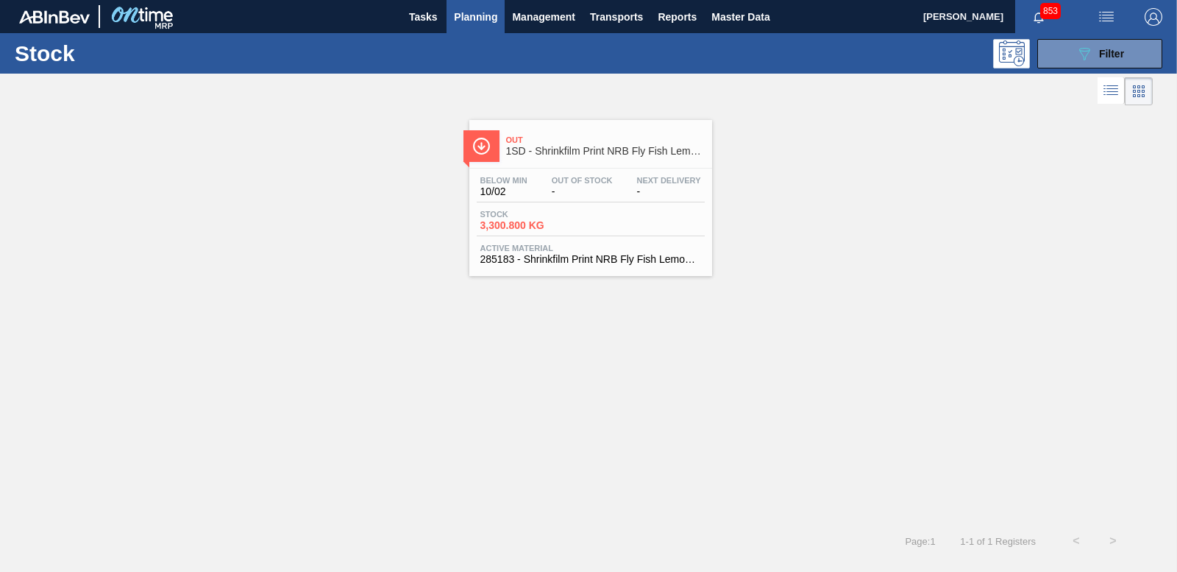
click at [518, 222] on span "3,300.800 KG" at bounding box center [531, 225] width 103 height 11
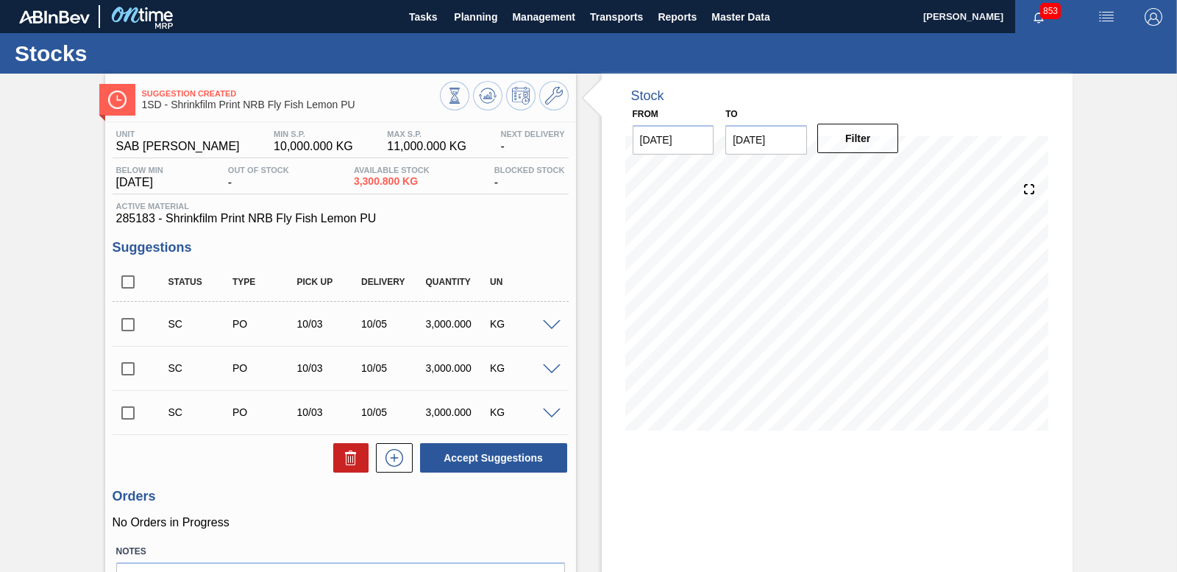
click at [124, 321] on input "checkbox" at bounding box center [128, 324] width 31 height 31
click at [516, 453] on button "Accept Suggestions" at bounding box center [493, 457] width 147 height 29
checkbox input "false"
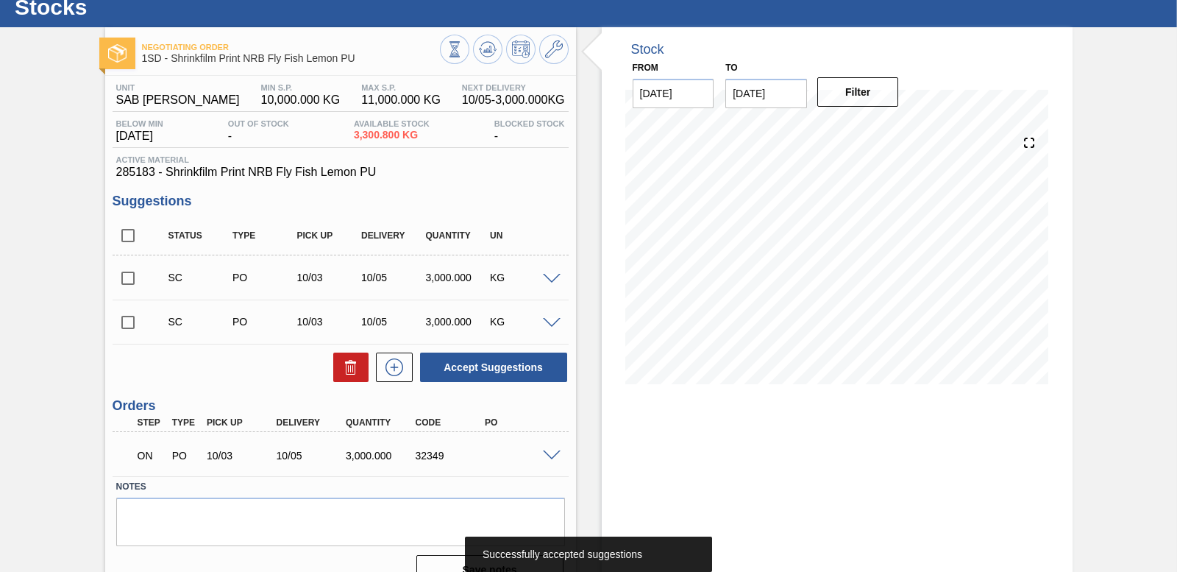
scroll to position [71, 0]
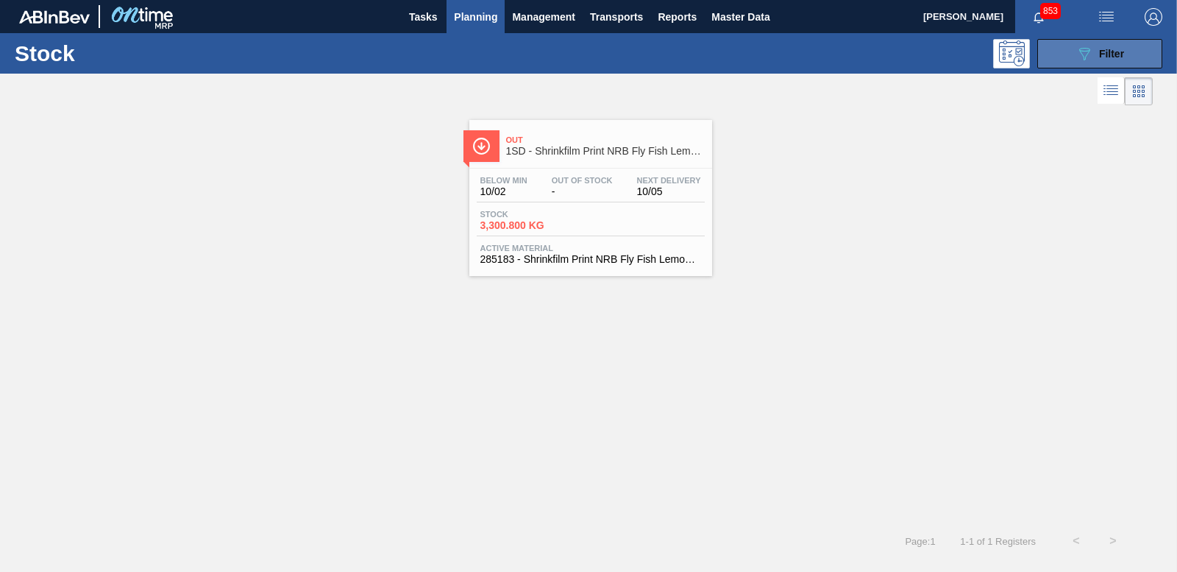
click at [1119, 45] on div "089F7B8B-B2A5-4AFE-B5C0-19BA573D28AC Filter" at bounding box center [1100, 54] width 49 height 18
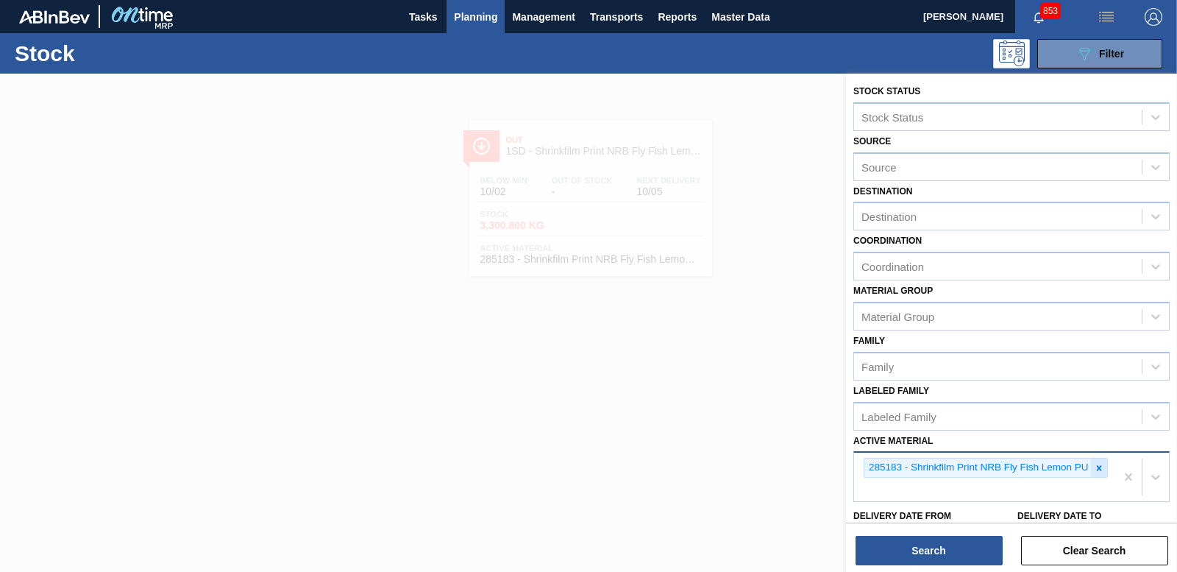
click at [1097, 466] on icon at bounding box center [1099, 468] width 10 height 10
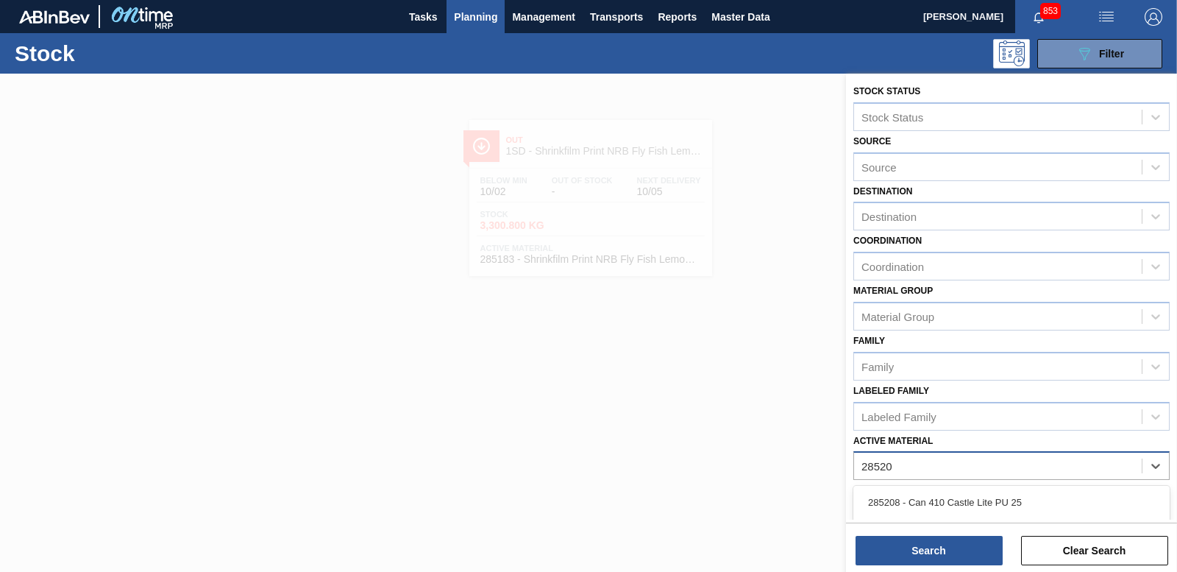
type Material "285201"
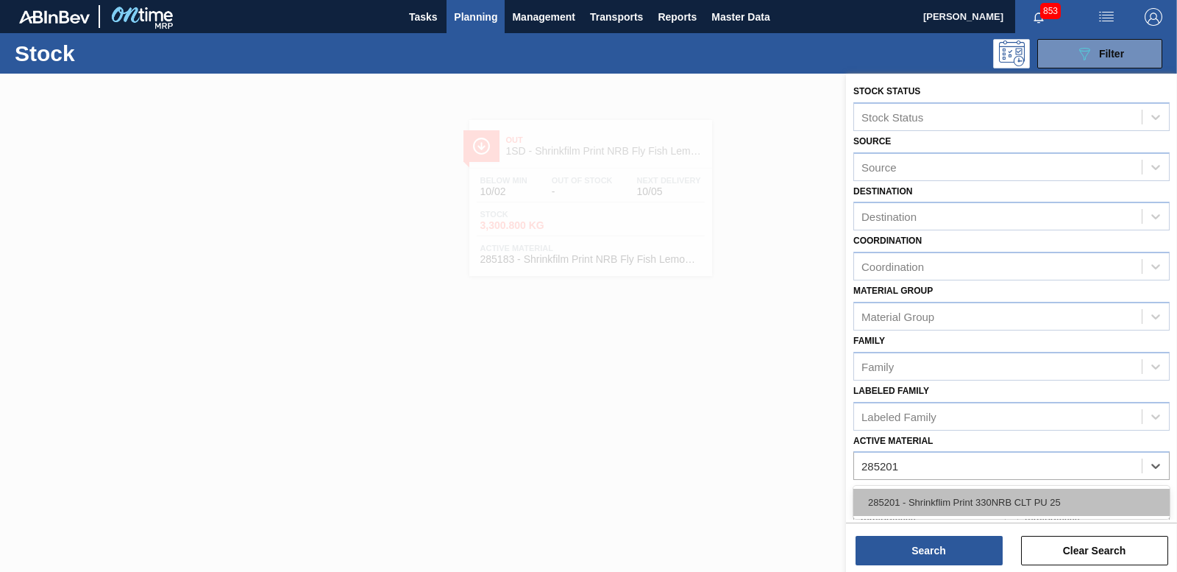
click at [1055, 489] on div "285201 - Shrinkflim Print 330NRB CLT PU 25" at bounding box center [1012, 502] width 316 height 27
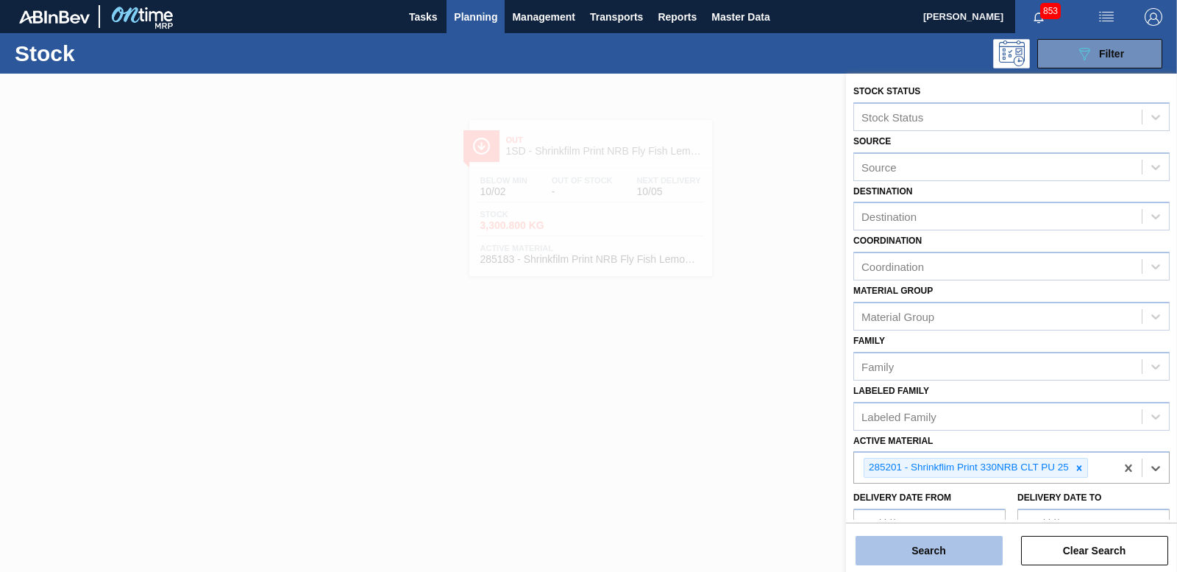
click at [946, 543] on button "Search" at bounding box center [929, 550] width 147 height 29
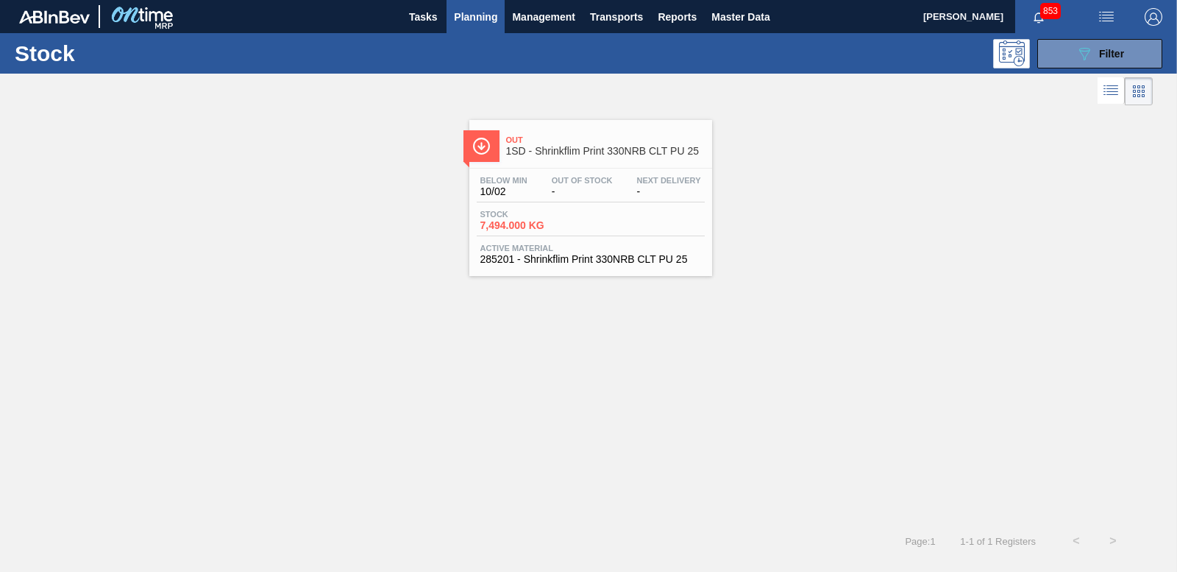
click at [516, 224] on span "7,494.000 KG" at bounding box center [531, 225] width 103 height 11
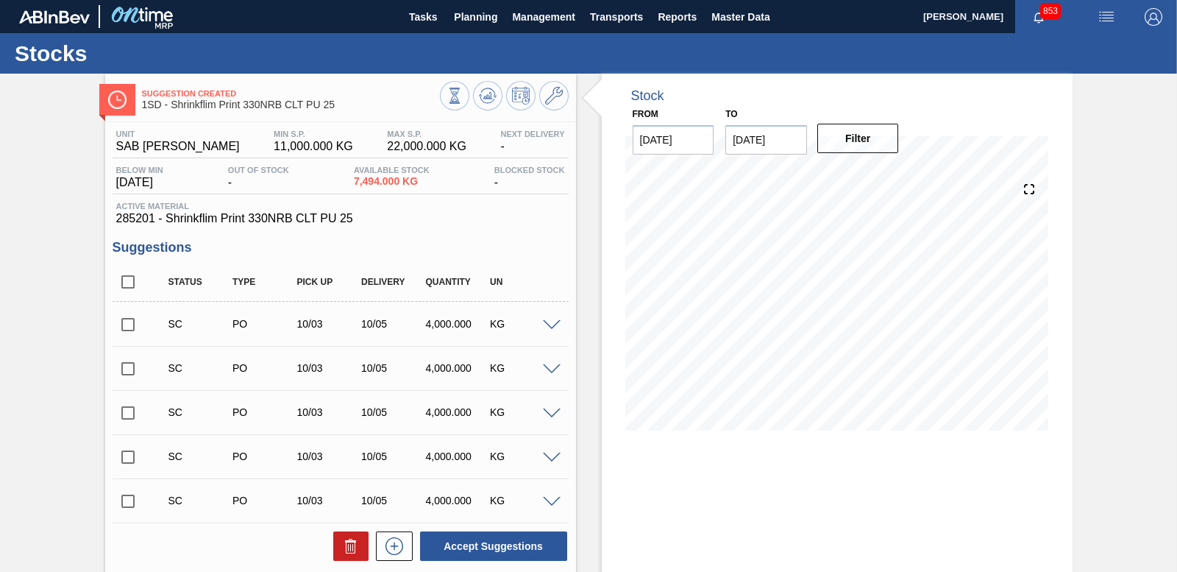
click at [126, 324] on input "checkbox" at bounding box center [128, 324] width 31 height 31
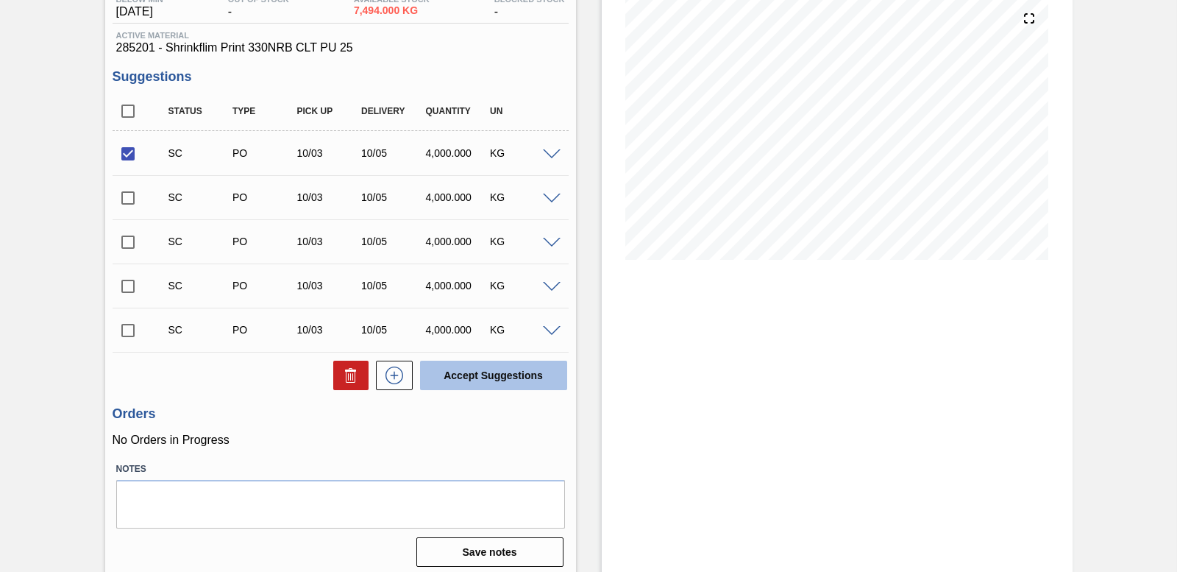
scroll to position [178, 0]
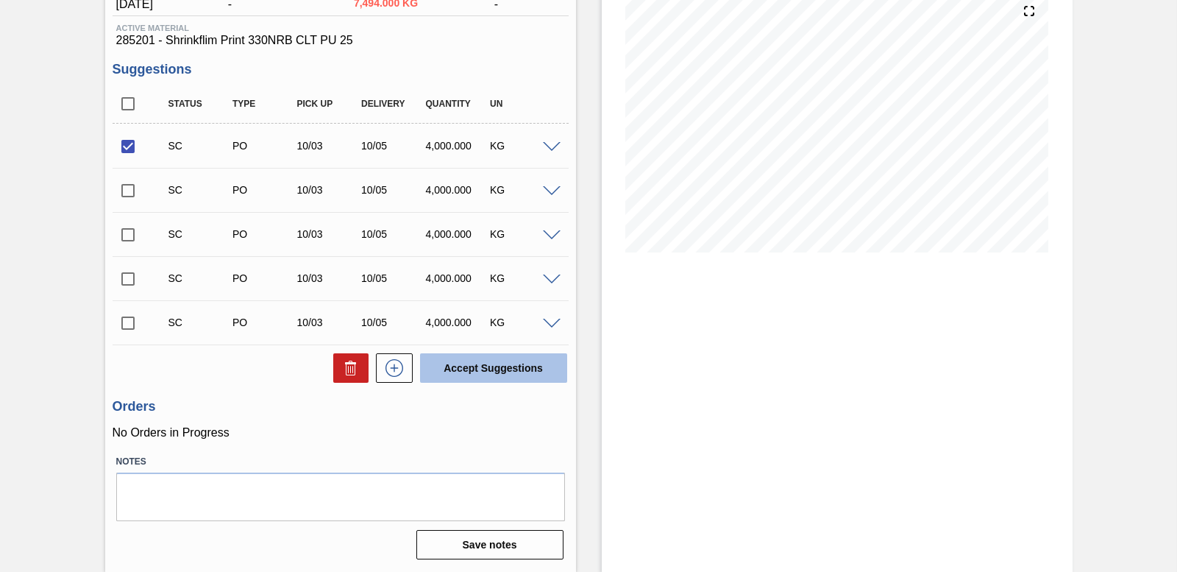
click at [489, 361] on button "Accept Suggestions" at bounding box center [493, 367] width 147 height 29
checkbox input "false"
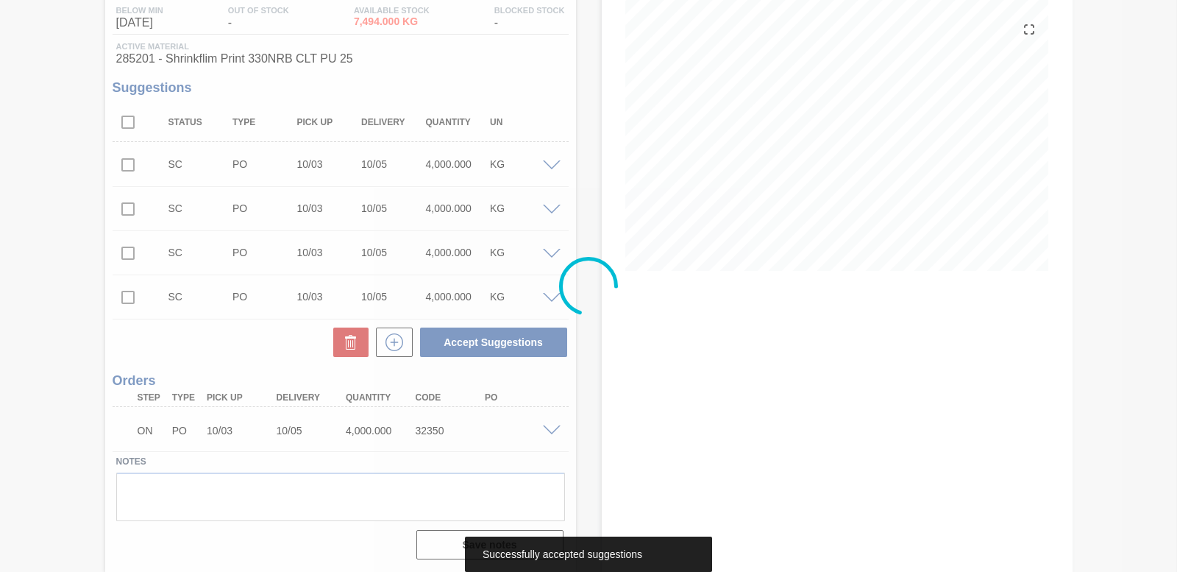
scroll to position [160, 0]
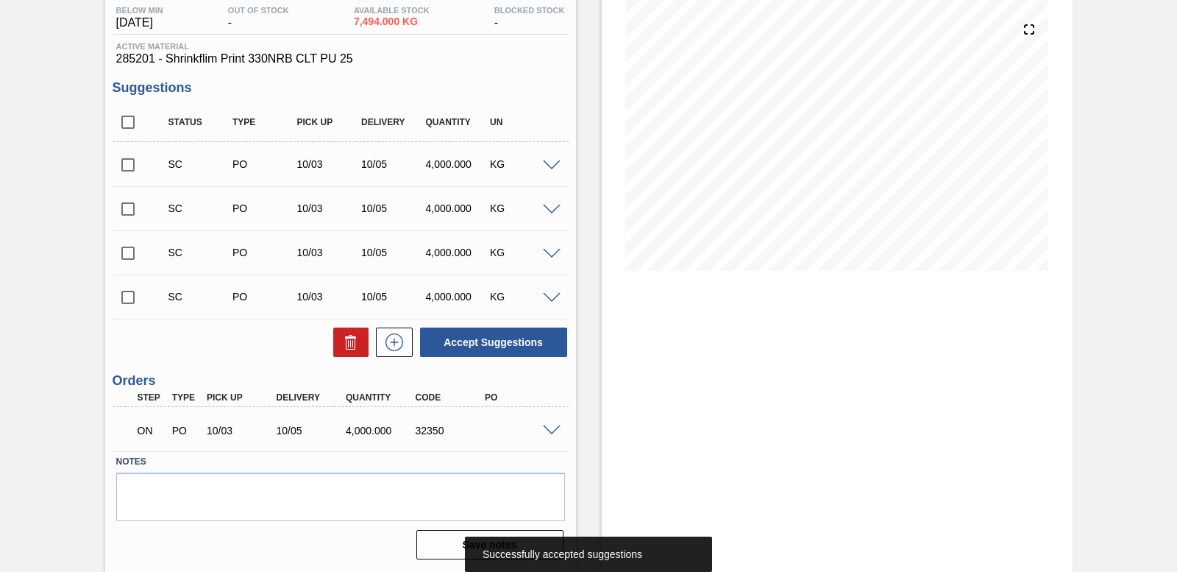
click at [551, 433] on span at bounding box center [552, 430] width 18 height 11
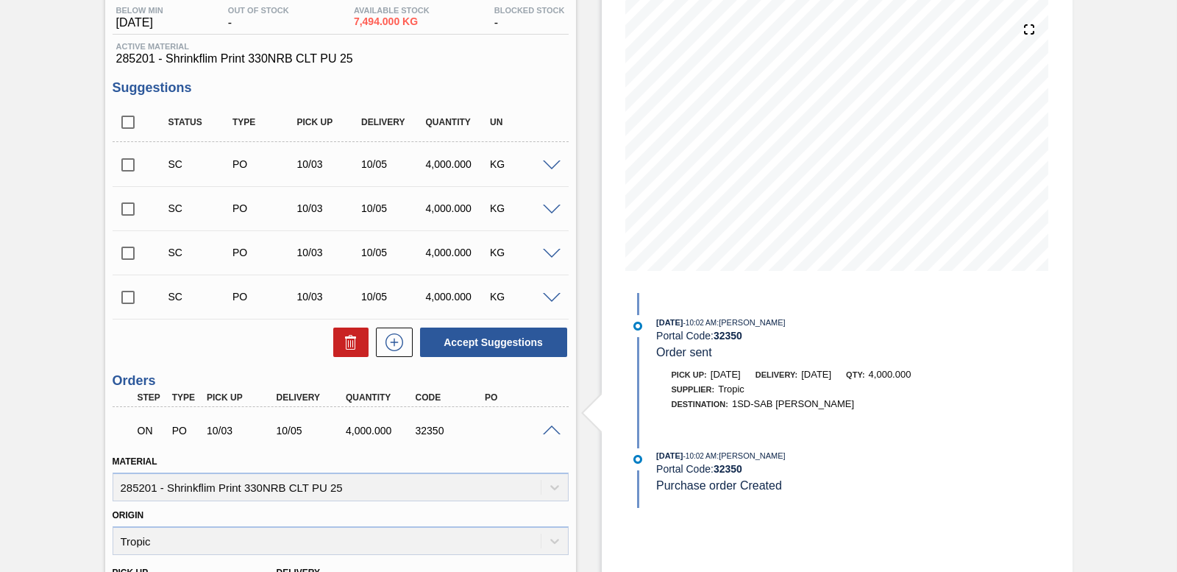
click at [550, 431] on span at bounding box center [552, 430] width 18 height 11
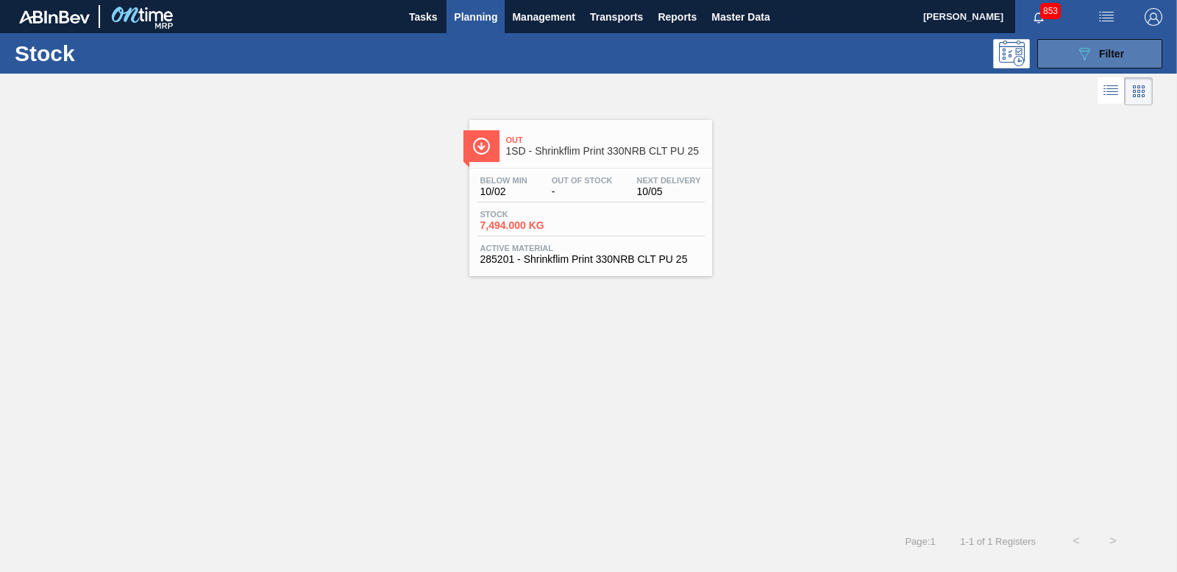
click at [1054, 67] on button "089F7B8B-B2A5-4AFE-B5C0-19BA573D28AC Filter" at bounding box center [1100, 53] width 125 height 29
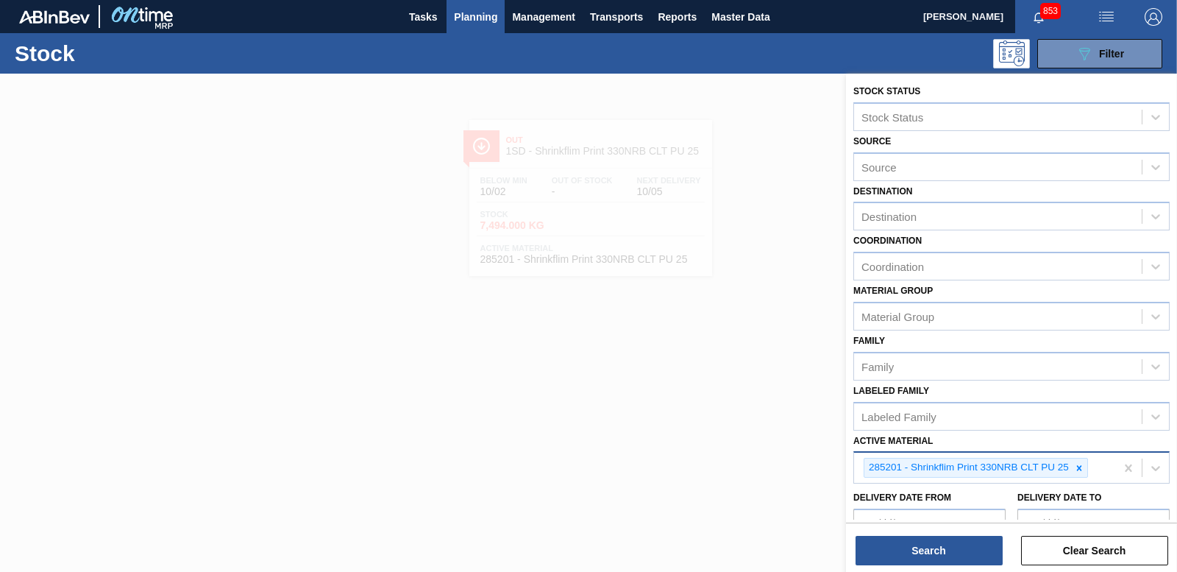
click at [1079, 471] on icon at bounding box center [1079, 468] width 10 height 10
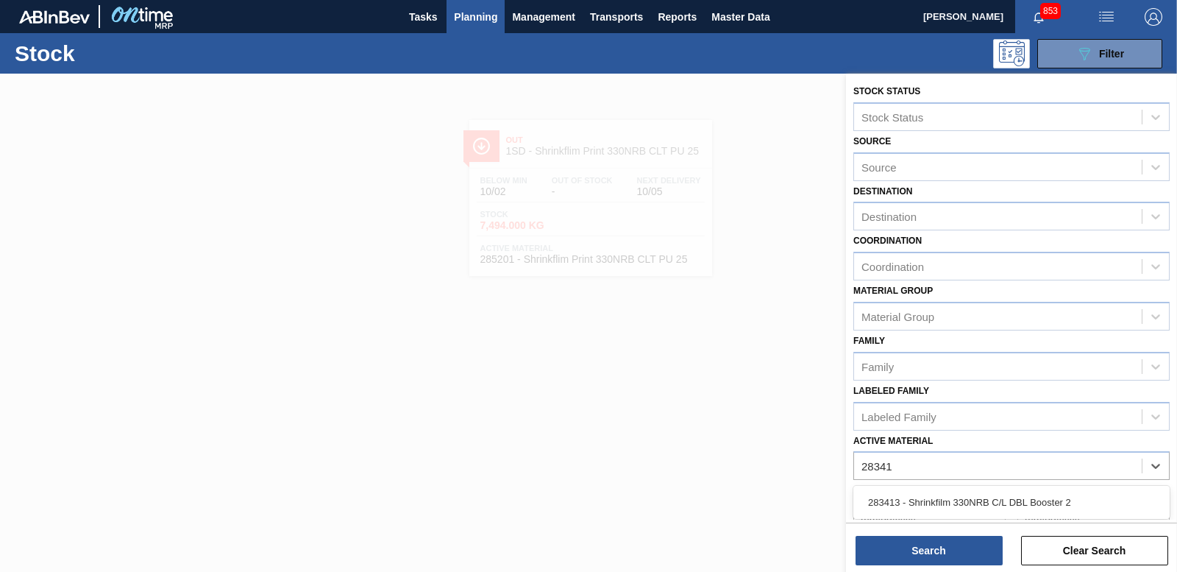
type Material "283413"
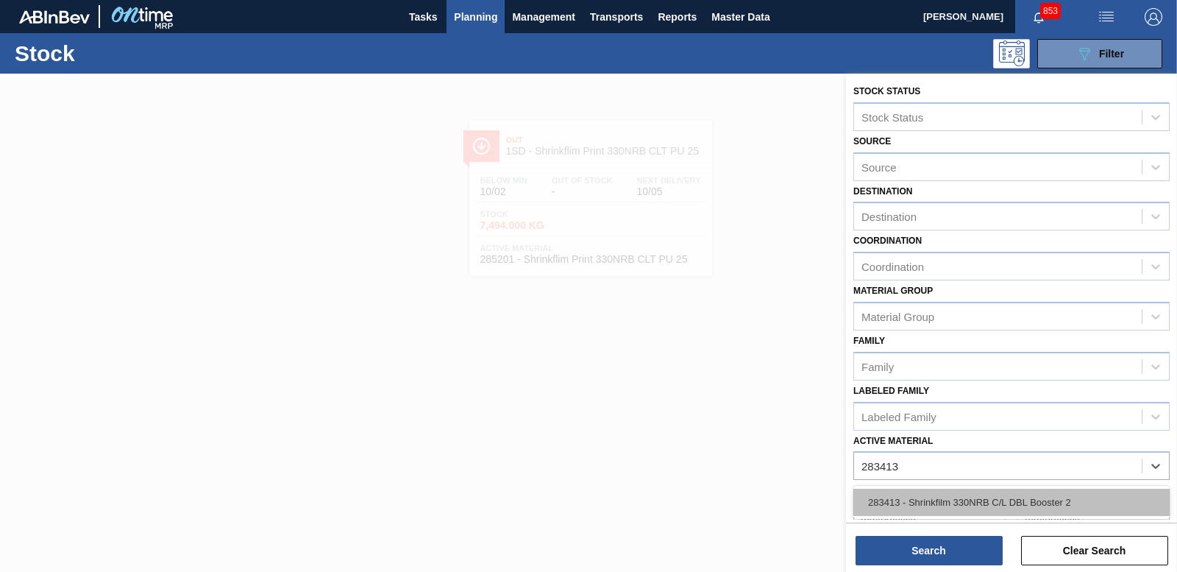
click at [1025, 507] on div "283413 - Shrinkfilm 330NRB C/L DBL Booster 2" at bounding box center [1012, 502] width 316 height 27
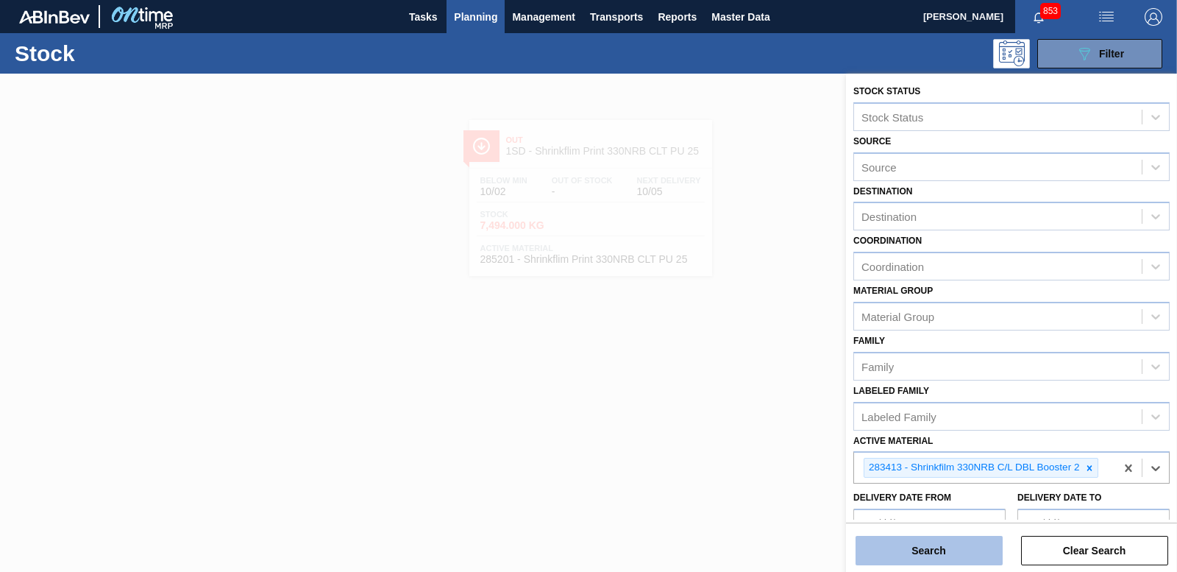
click at [962, 545] on button "Search" at bounding box center [929, 550] width 147 height 29
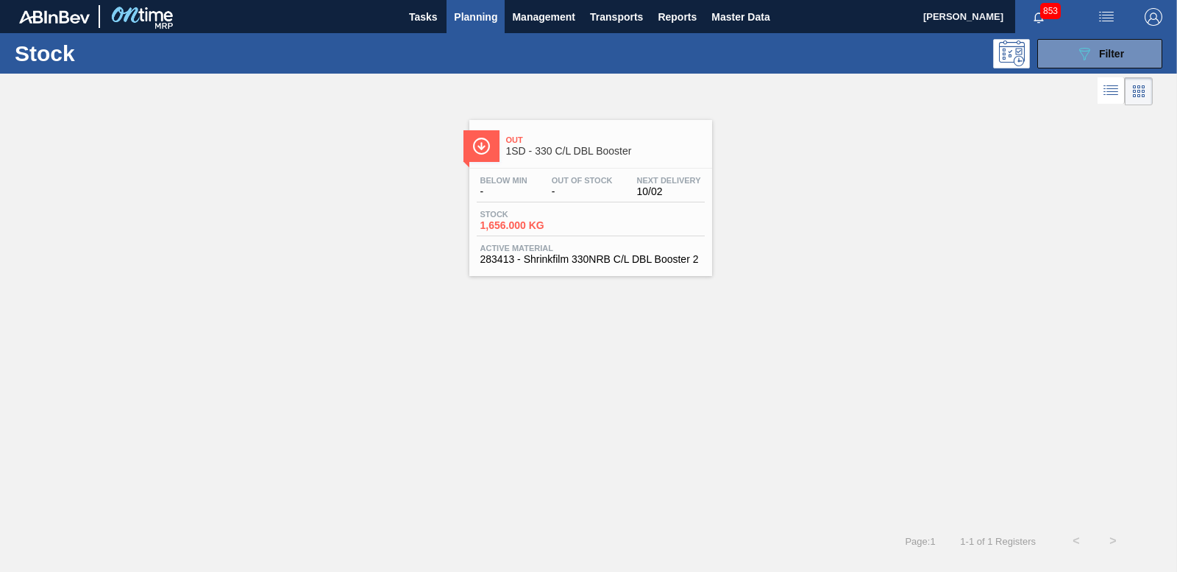
click at [531, 222] on span "1,656.000 KG" at bounding box center [531, 225] width 103 height 11
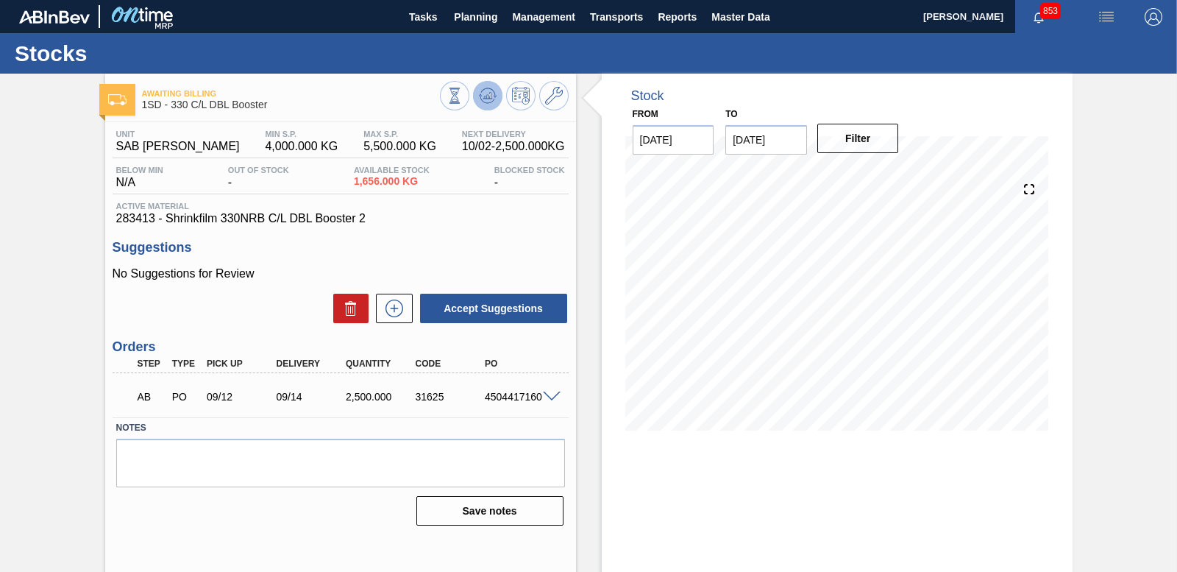
click at [486, 99] on icon at bounding box center [488, 95] width 10 height 7
